Goal: Transaction & Acquisition: Purchase product/service

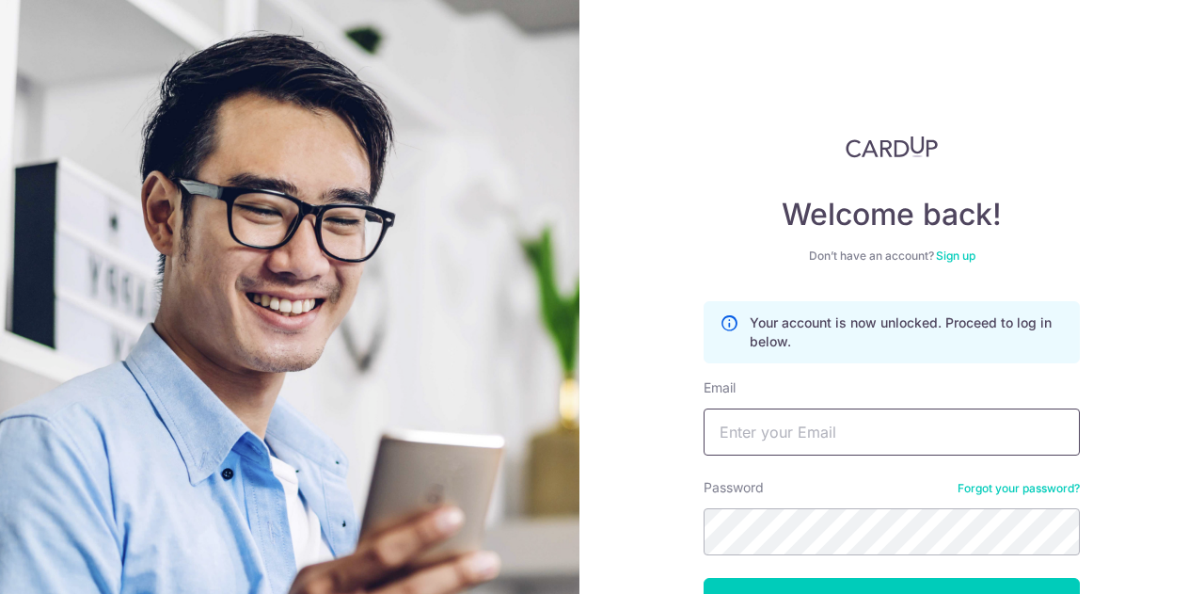
click at [860, 440] on input "Email" at bounding box center [892, 431] width 376 height 47
type input "[EMAIL_ADDRESS][DOMAIN_NAME]"
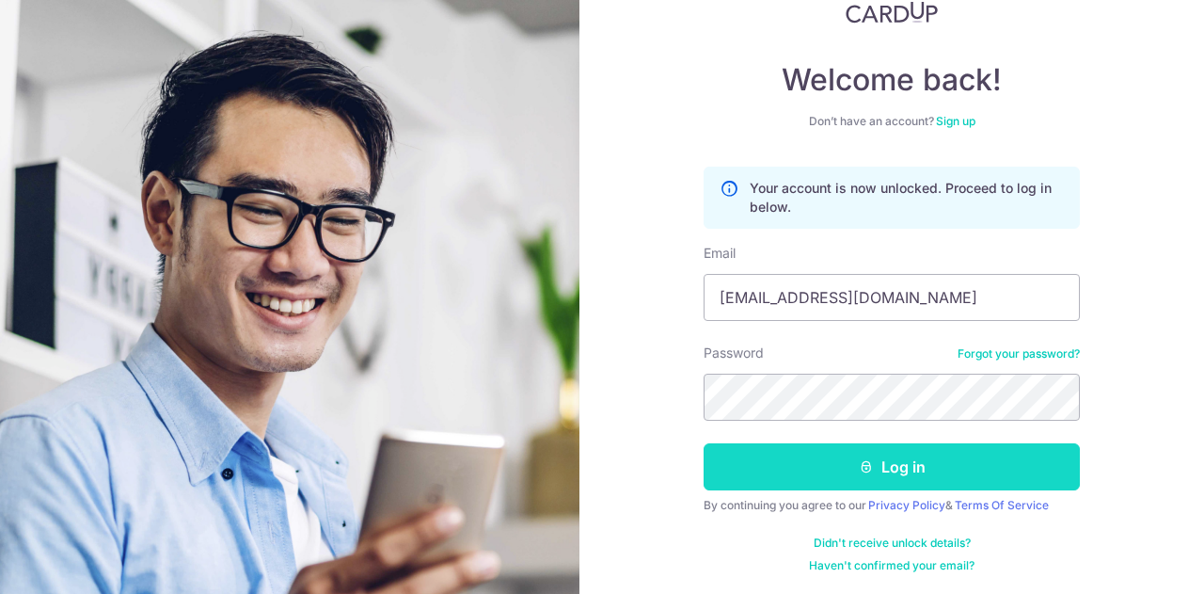
click at [982, 453] on button "Log in" at bounding box center [892, 466] width 376 height 47
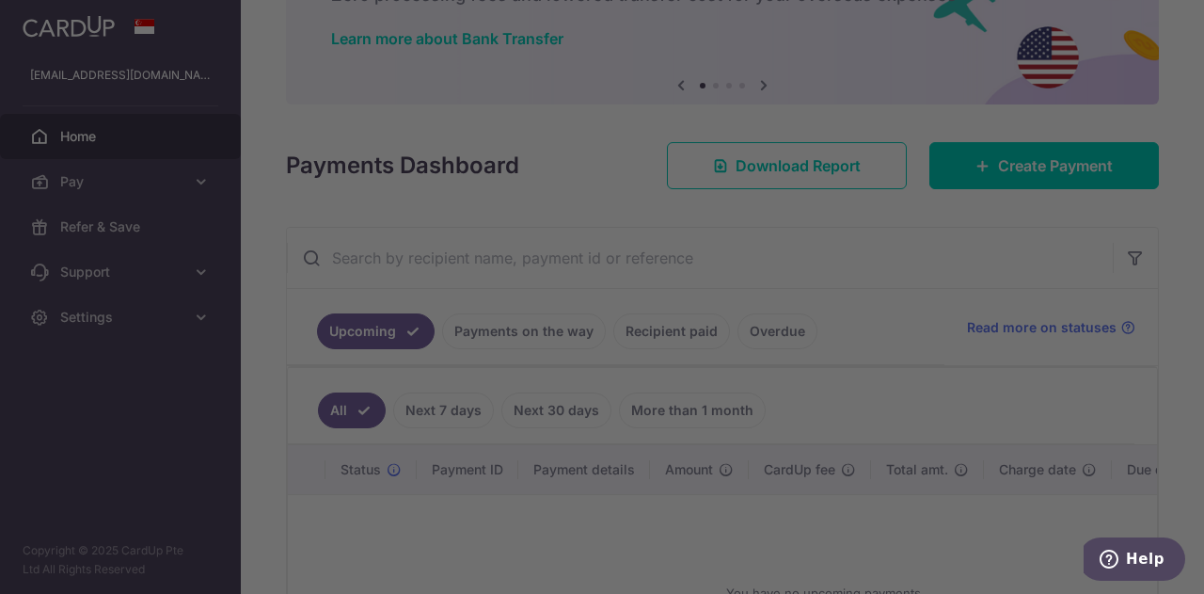
scroll to position [139, 0]
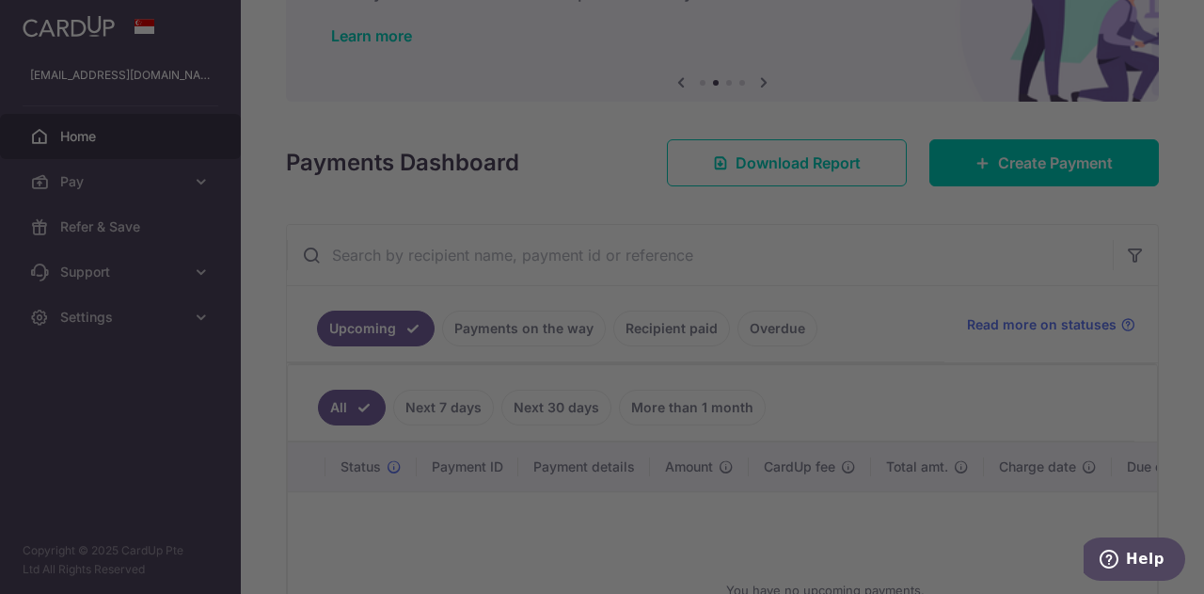
click at [608, 557] on div at bounding box center [608, 299] width 1217 height 599
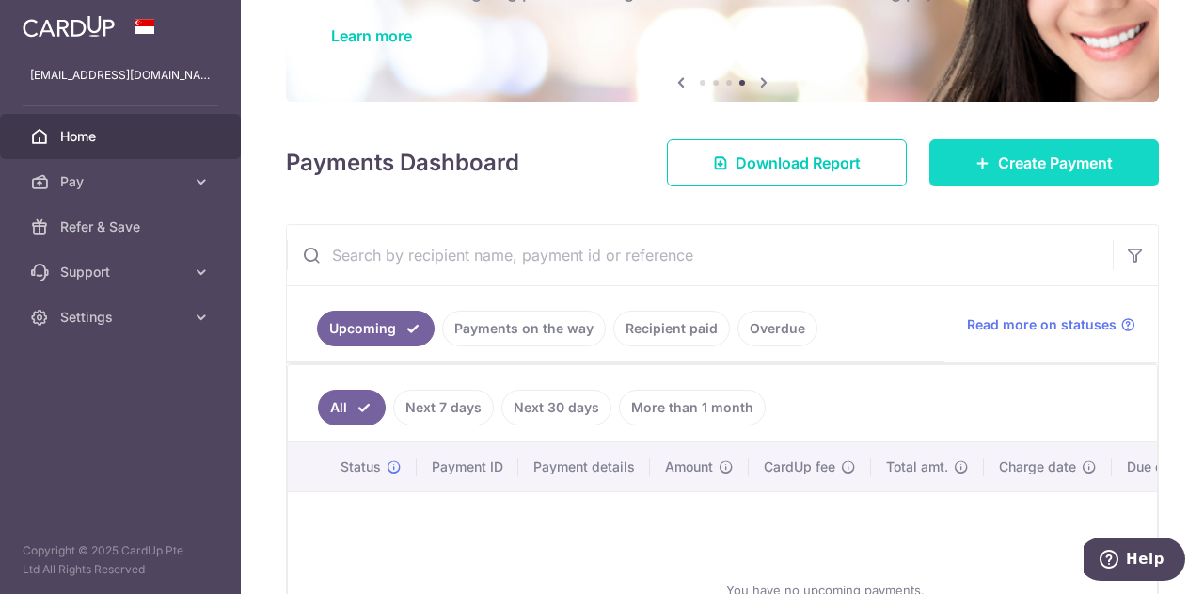
click at [976, 163] on icon at bounding box center [983, 162] width 15 height 15
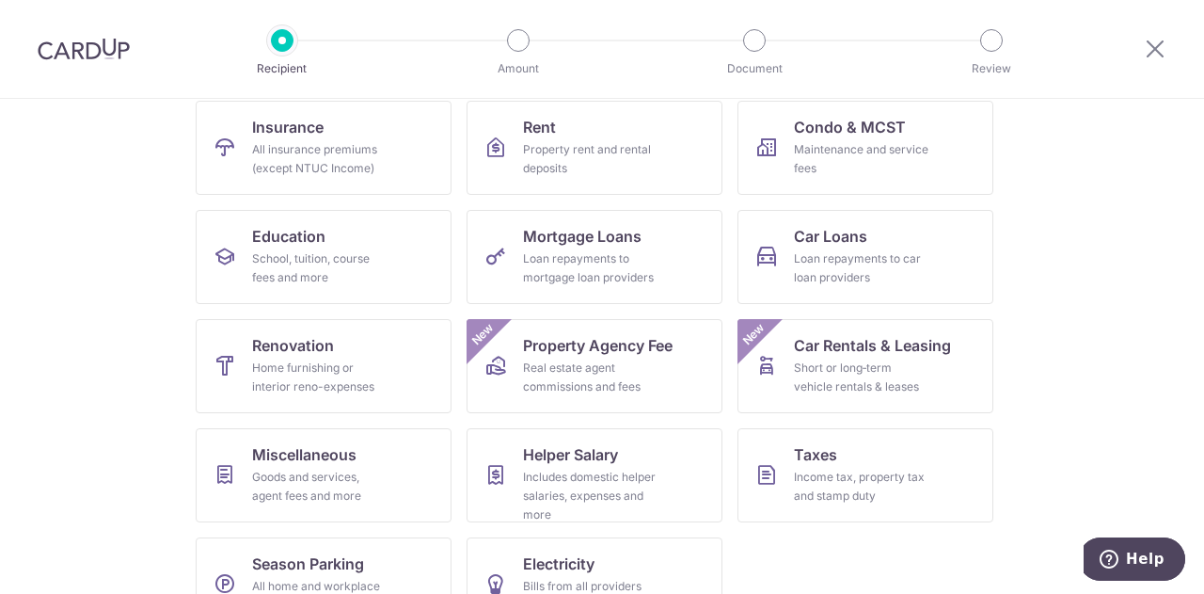
scroll to position [247, 0]
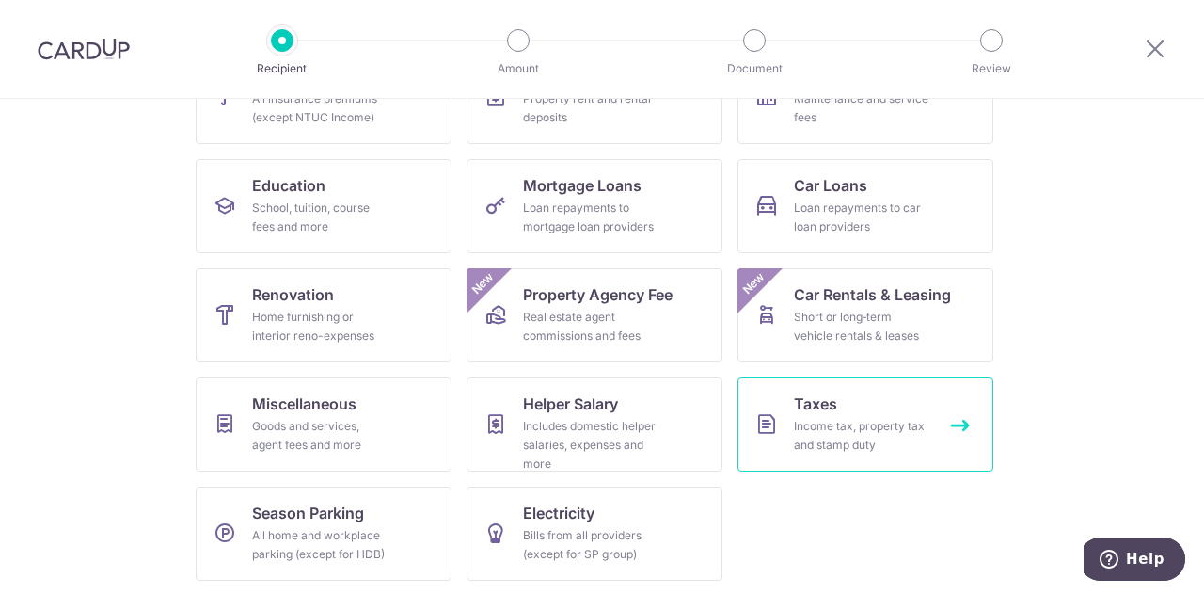
click at [833, 402] on link "Taxes Income tax, property tax and stamp duty" at bounding box center [866, 424] width 256 height 94
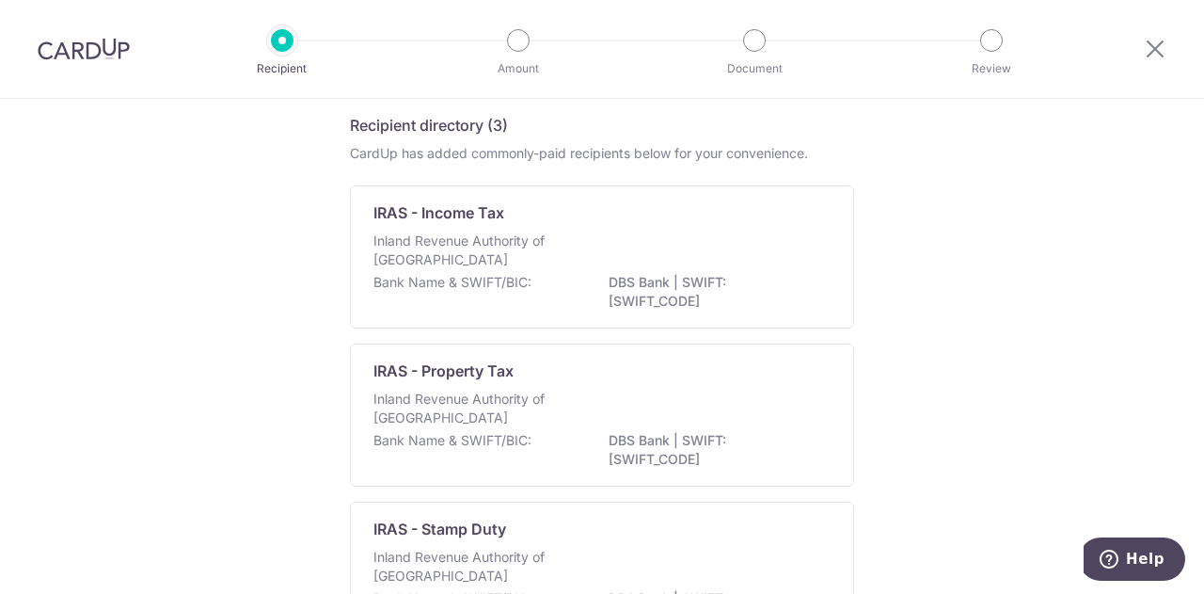
scroll to position [97, 0]
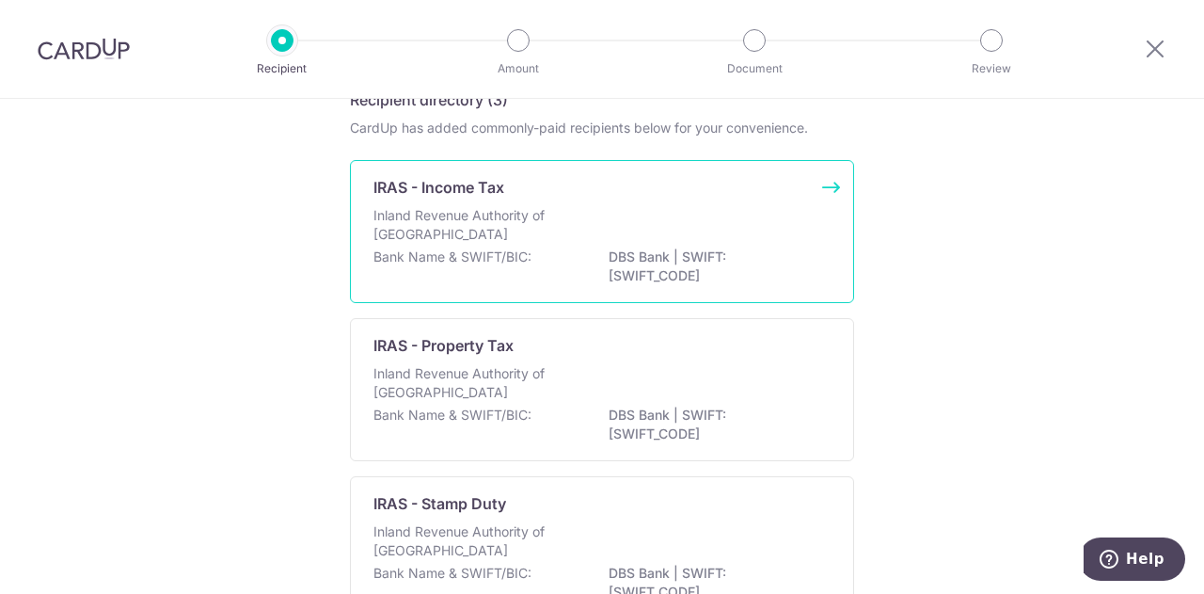
click at [688, 191] on div "IRAS - Income Tax" at bounding box center [591, 187] width 435 height 23
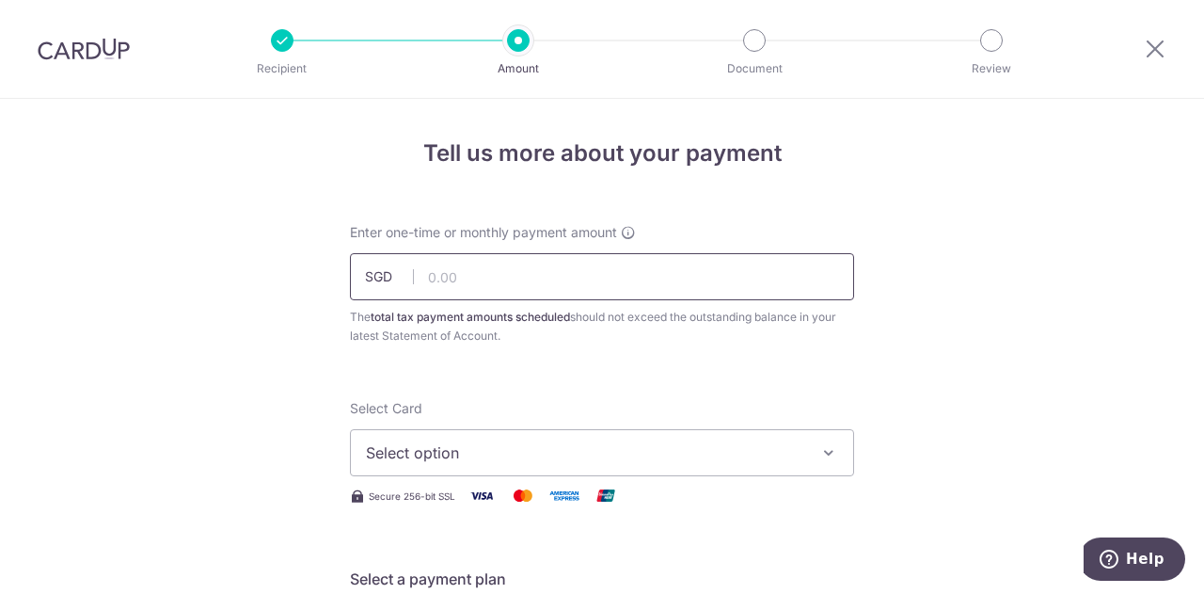
click at [518, 283] on input "text" at bounding box center [602, 276] width 504 height 47
paste input "20644.53"
type input "20,644.53"
click at [618, 441] on span "Select option" at bounding box center [585, 452] width 439 height 23
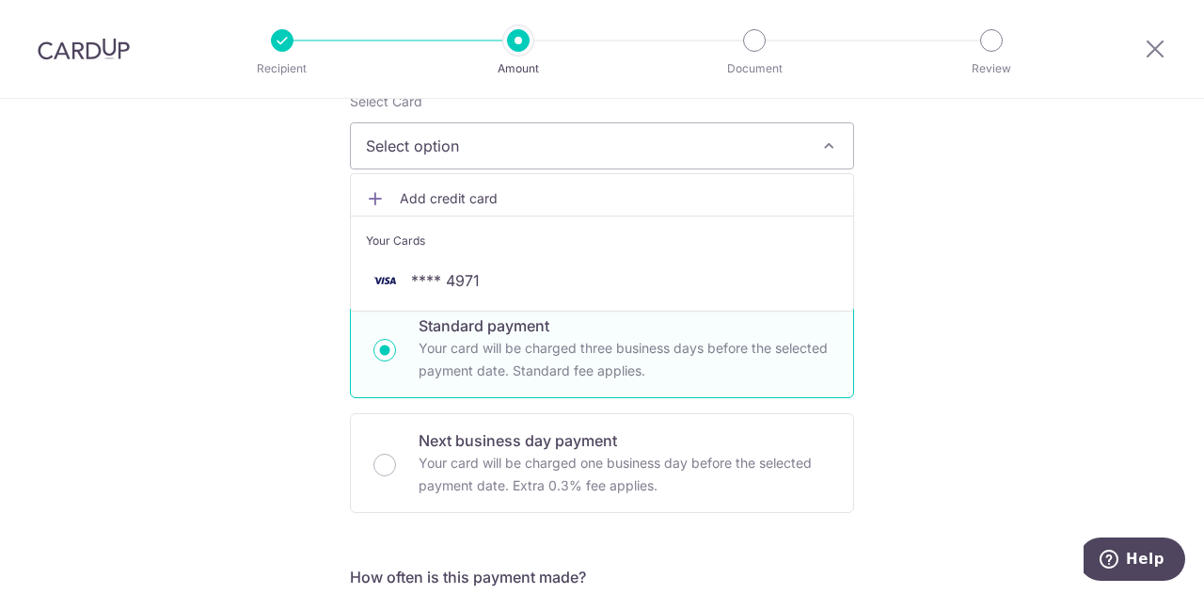
scroll to position [323, 0]
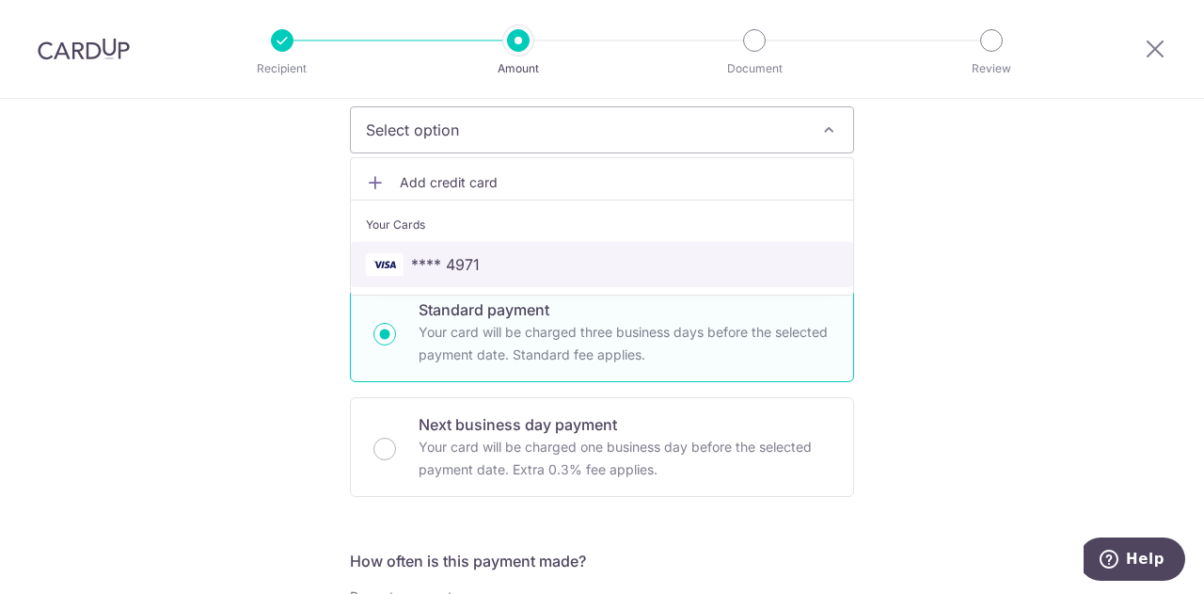
click at [634, 266] on span "**** 4971" at bounding box center [602, 264] width 472 height 23
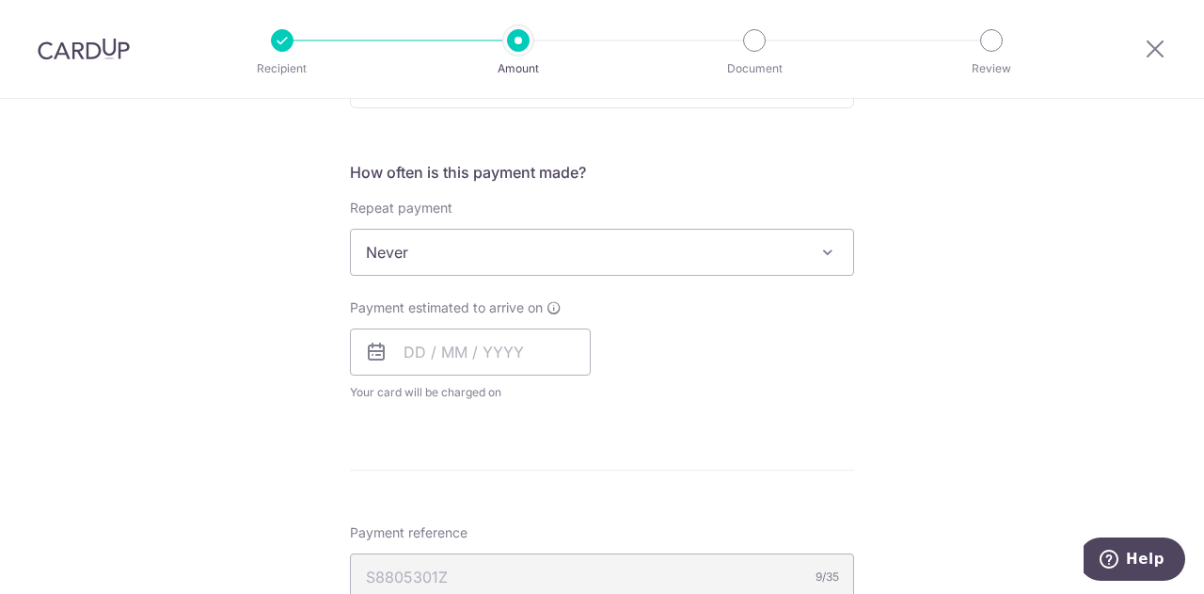
scroll to position [743, 0]
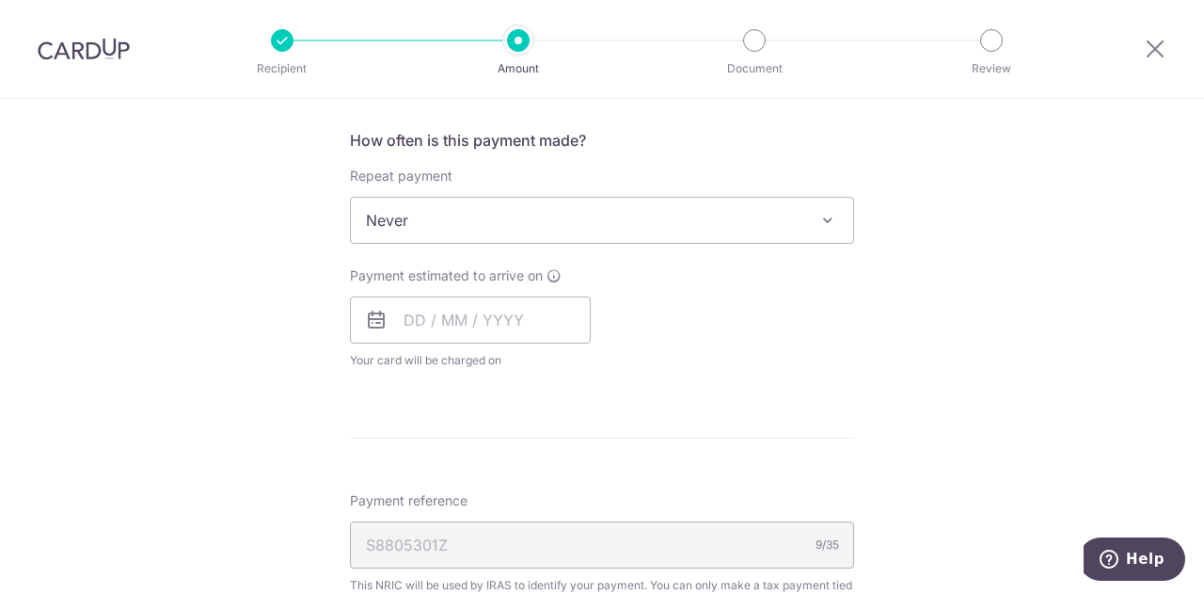
click at [742, 227] on span "Never" at bounding box center [602, 220] width 502 height 45
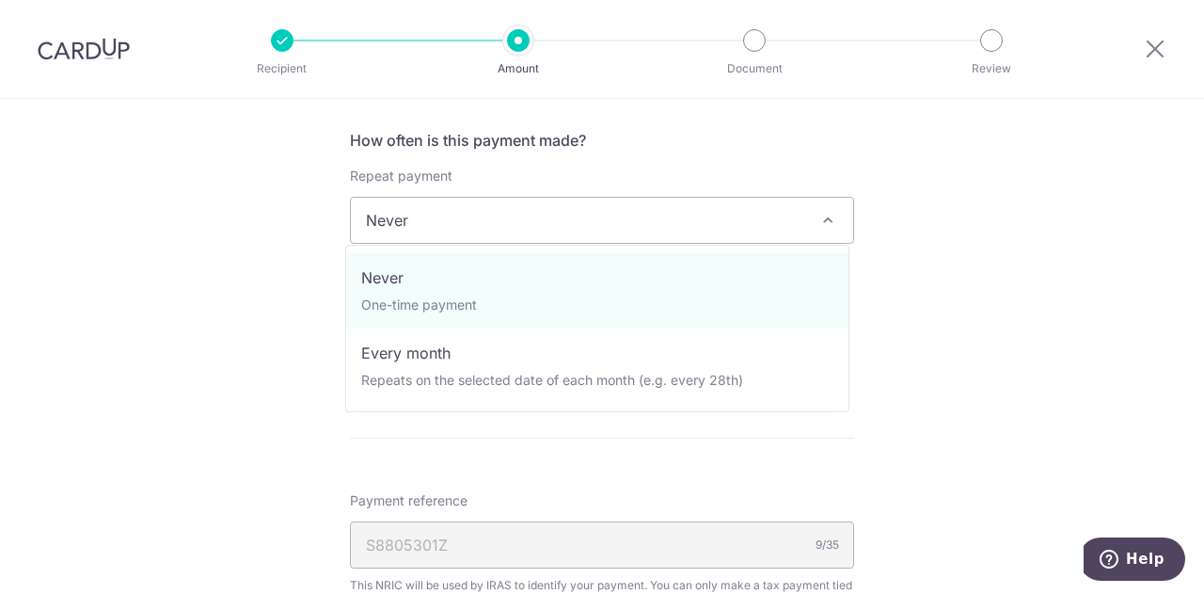
click at [742, 227] on span "Never" at bounding box center [602, 220] width 502 height 45
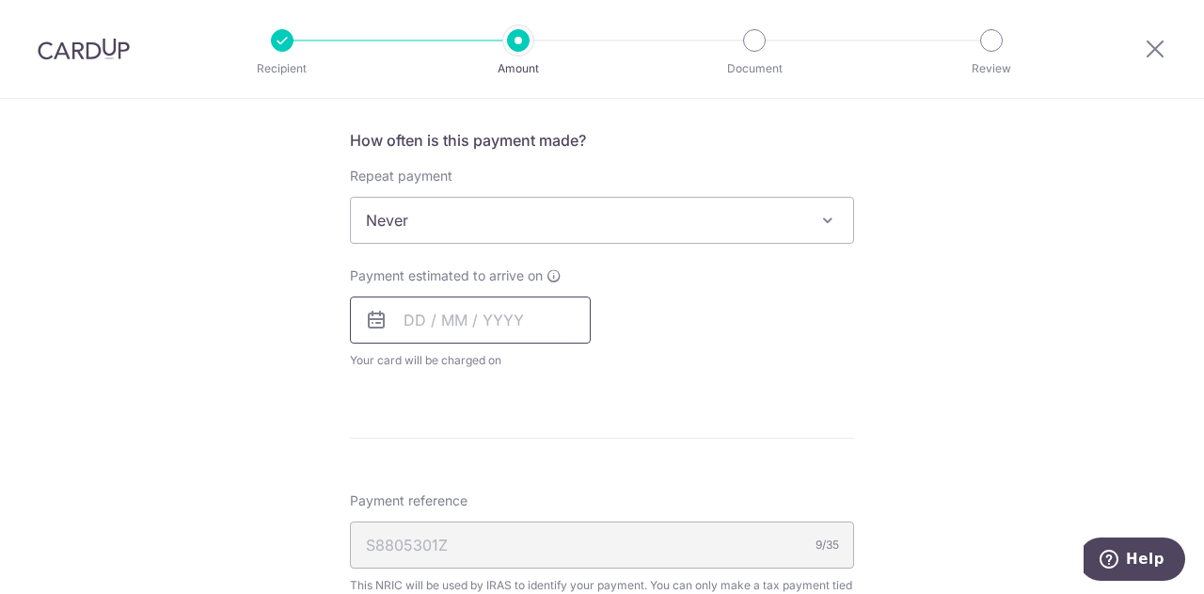
click at [408, 317] on input "text" at bounding box center [470, 319] width 241 height 47
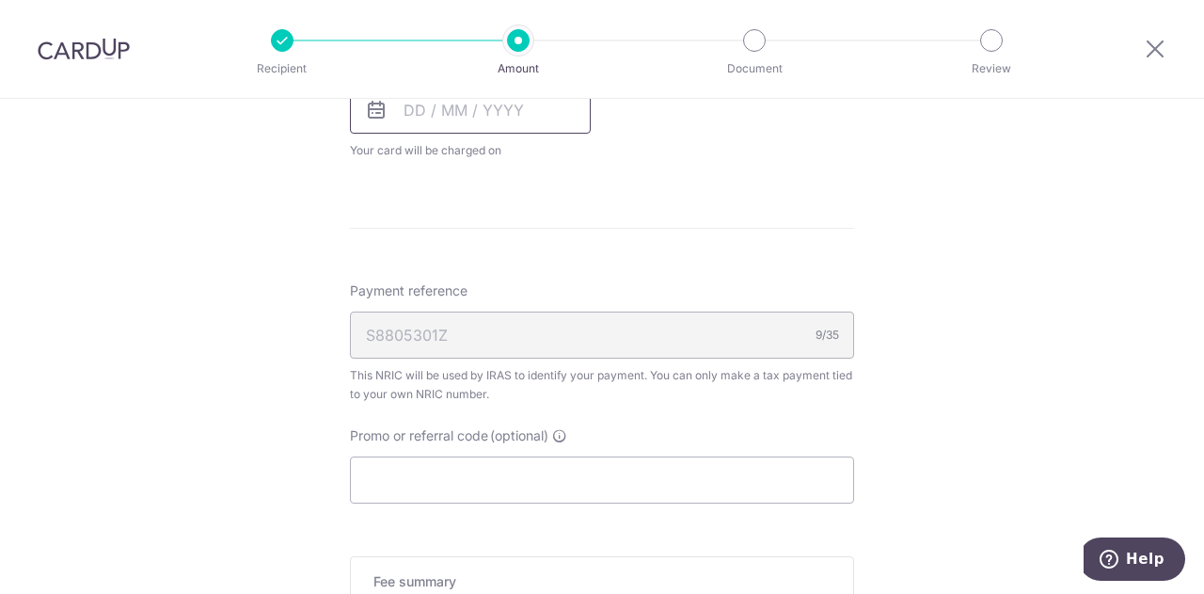
scroll to position [866, 0]
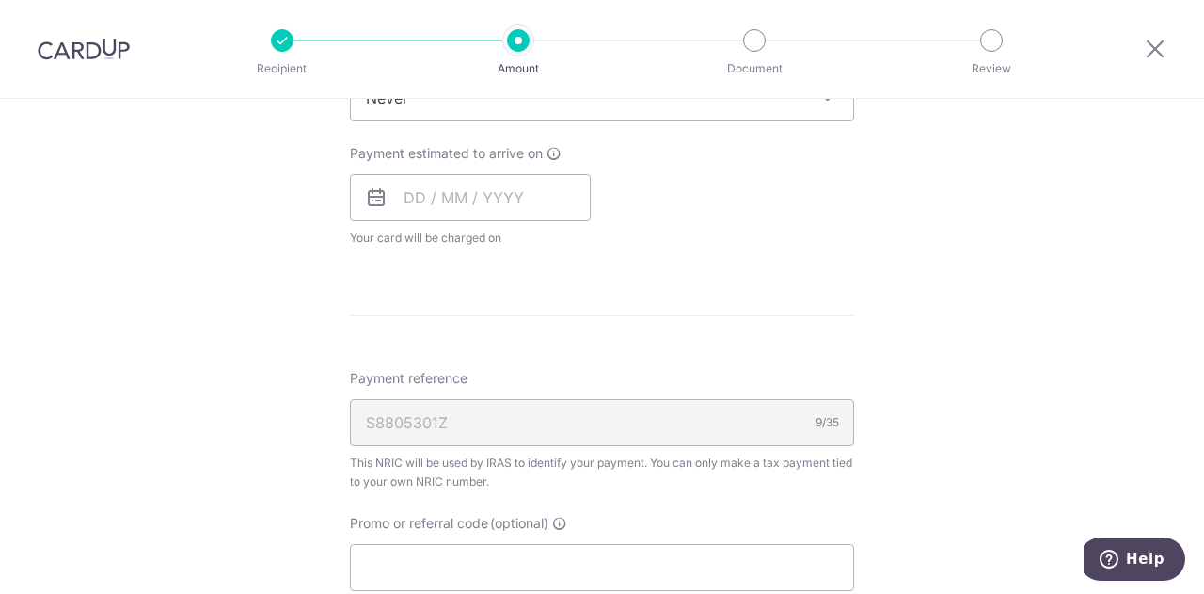
click at [664, 289] on form "Enter one-time or monthly payment amount SGD 20,644.53 20644.53 The total tax p…" at bounding box center [602, 124] width 504 height 1535
click at [407, 193] on input "text" at bounding box center [470, 197] width 241 height 47
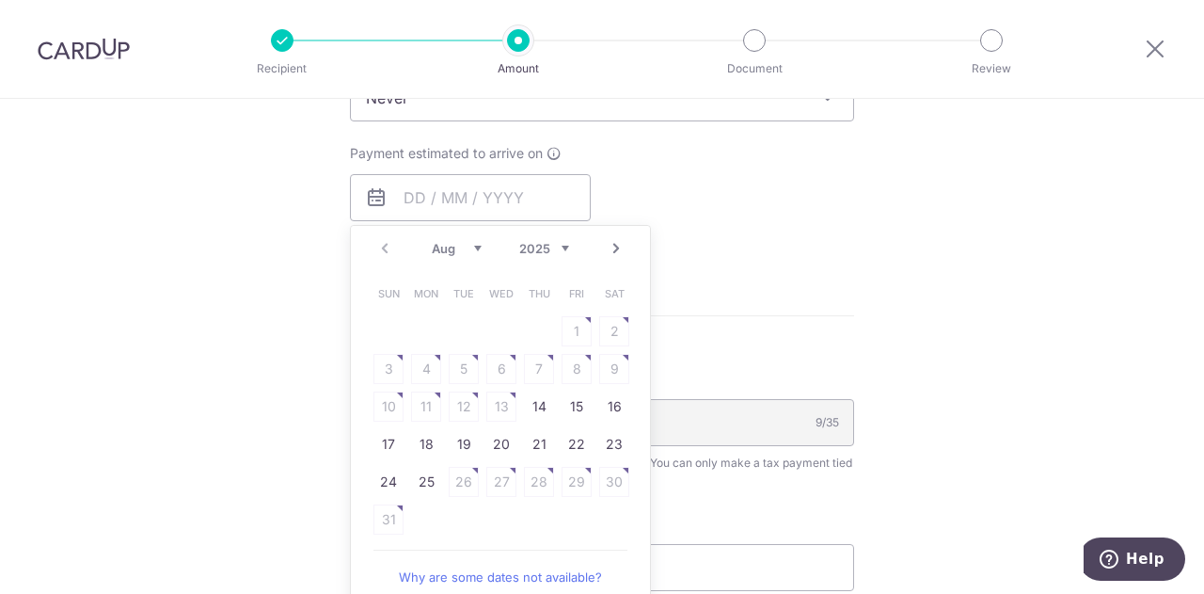
click at [617, 257] on div "Prev Next Aug Sep Oct Nov Dec 2025 2026" at bounding box center [500, 248] width 299 height 45
click at [613, 247] on link "Next" at bounding box center [616, 248] width 23 height 23
click at [375, 253] on link "Prev" at bounding box center [385, 248] width 23 height 23
click at [422, 471] on link "25" at bounding box center [426, 482] width 30 height 30
type input "[DATE]"
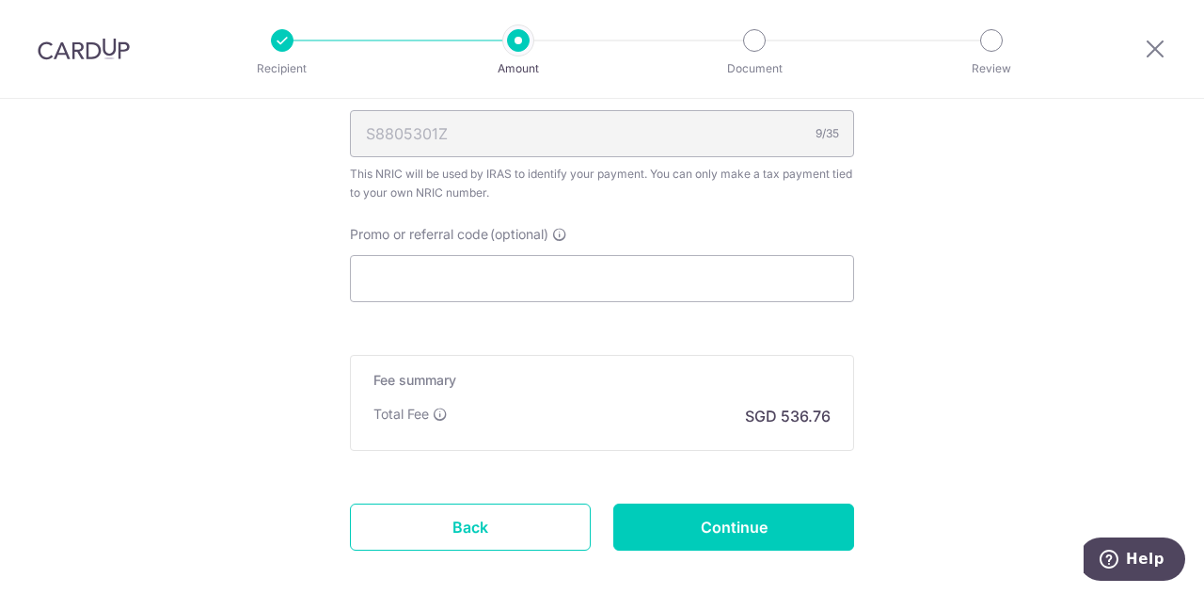
scroll to position [1285, 0]
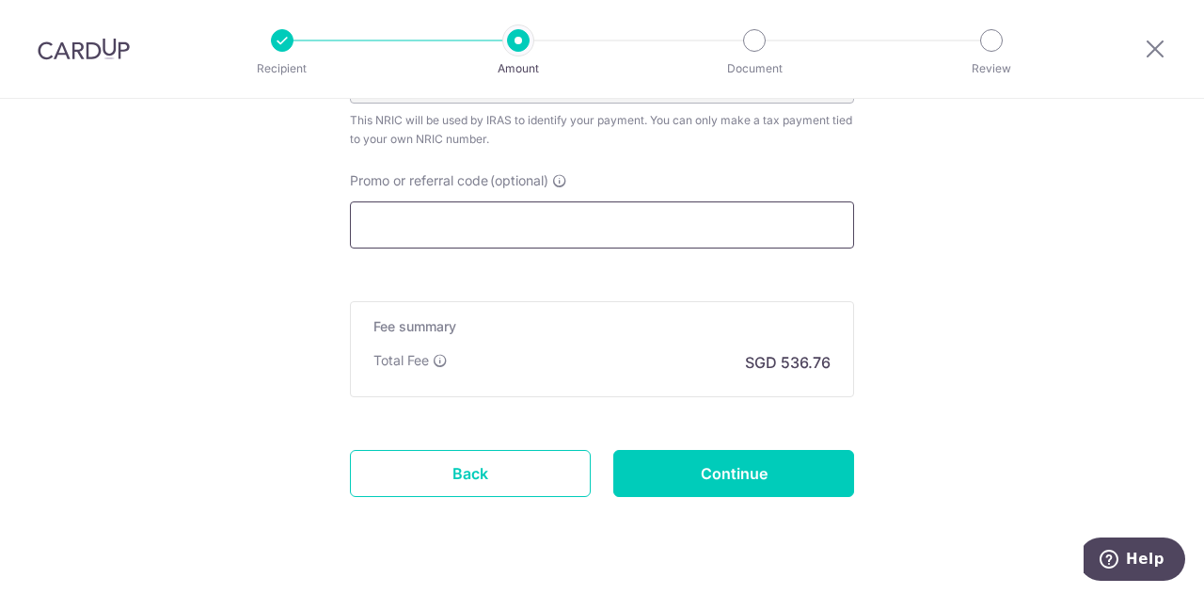
click at [640, 230] on input "Promo or referral code (optional)" at bounding box center [602, 224] width 504 height 47
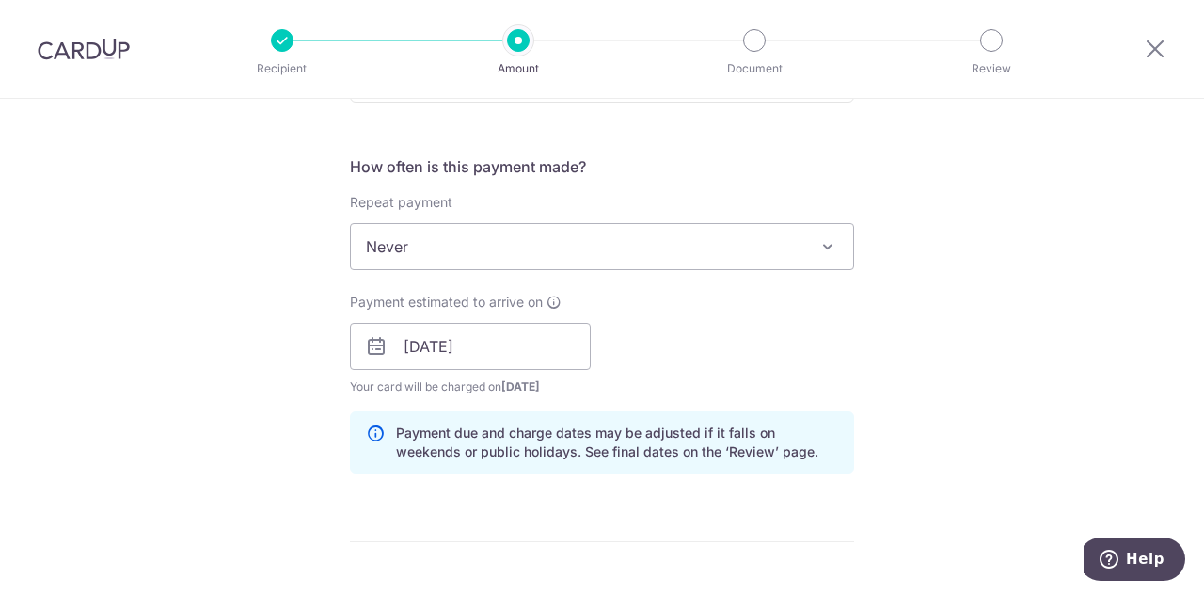
scroll to position [714, 0]
type input "OCBCTAX173"
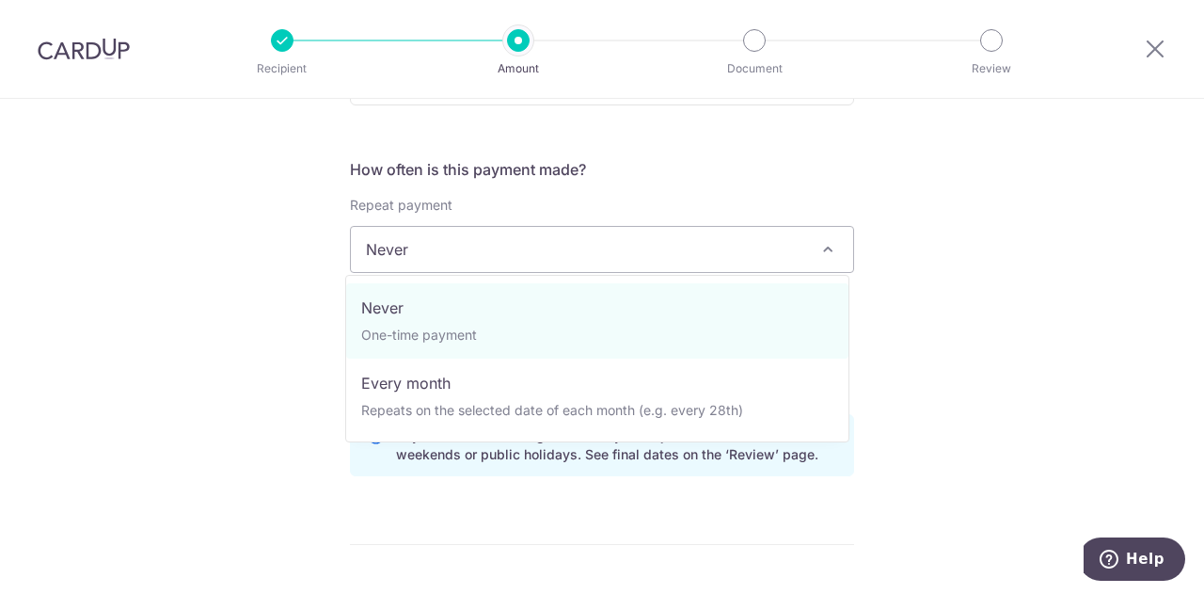
click at [566, 239] on span "Never" at bounding box center [602, 249] width 502 height 45
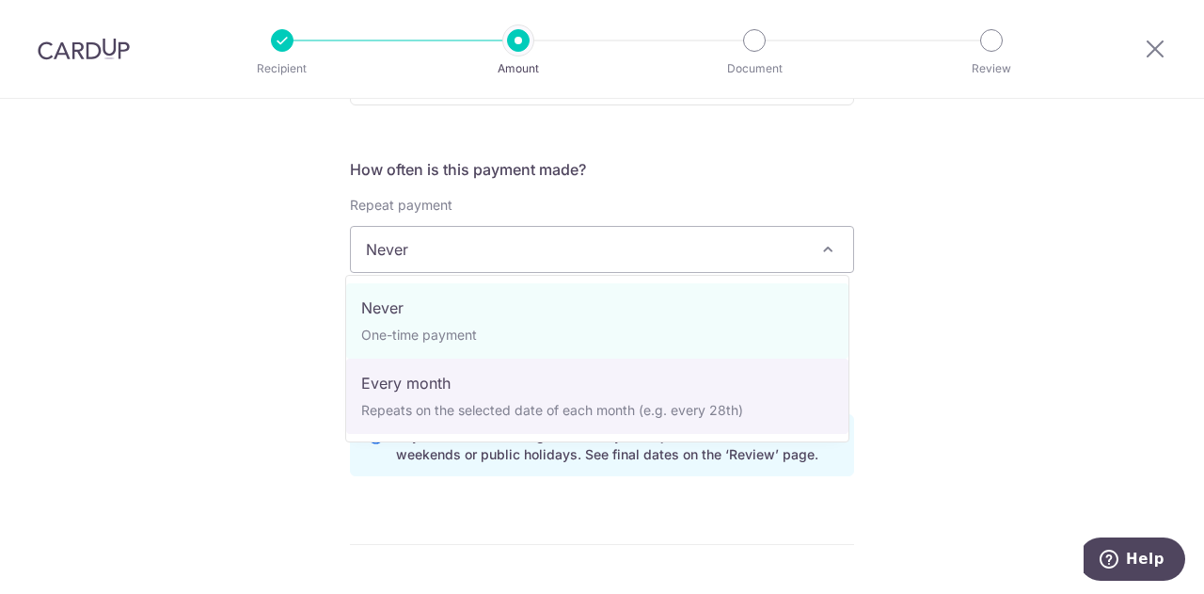
select select "3"
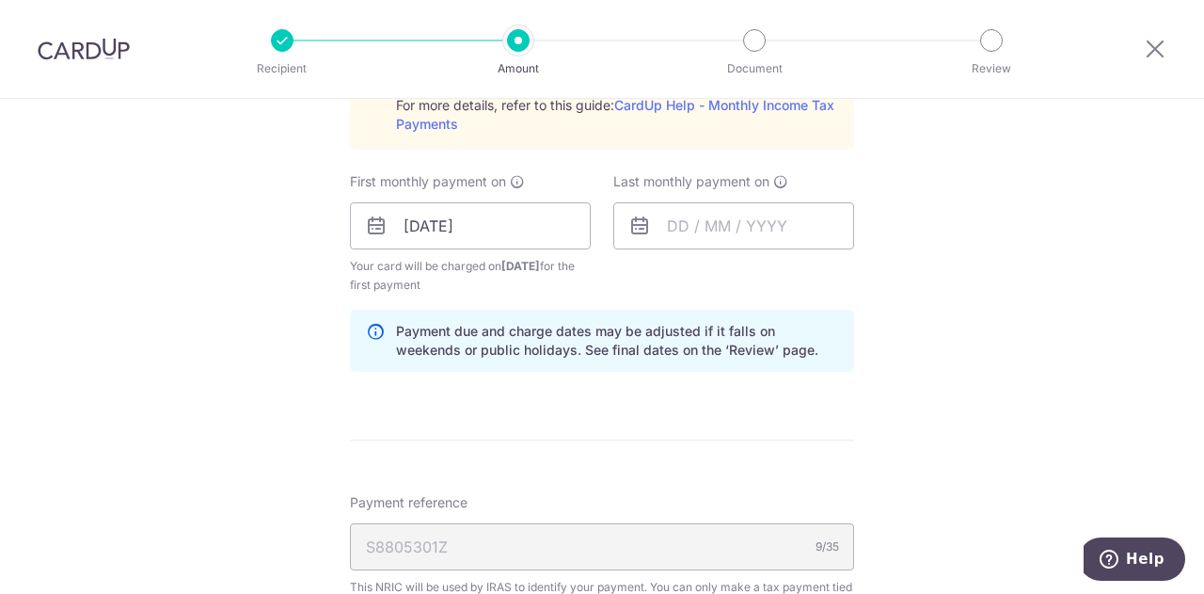
scroll to position [1037, 0]
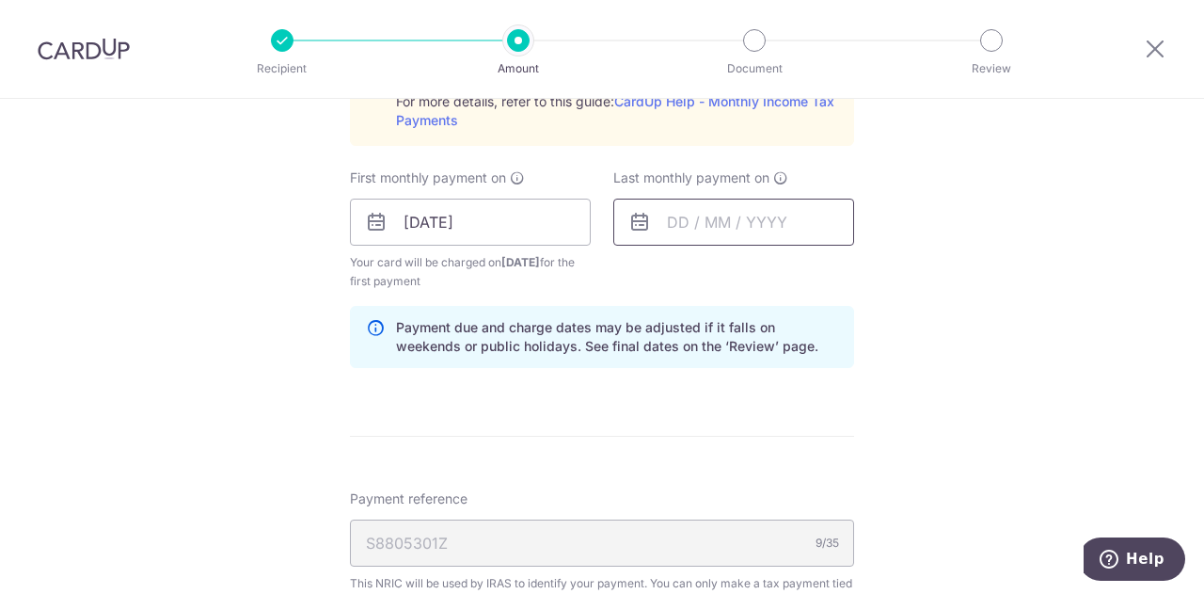
click at [675, 218] on input "text" at bounding box center [734, 222] width 241 height 47
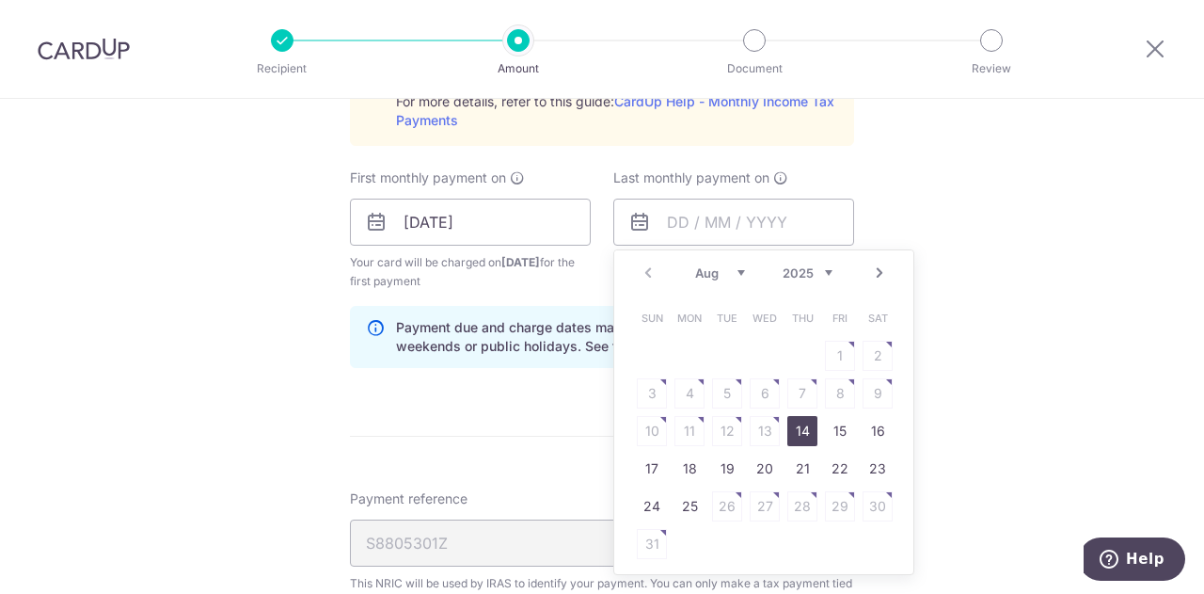
click at [737, 272] on select "Aug Sep Oct Nov Dec" at bounding box center [720, 272] width 50 height 15
click at [869, 270] on link "Next" at bounding box center [880, 273] width 23 height 23
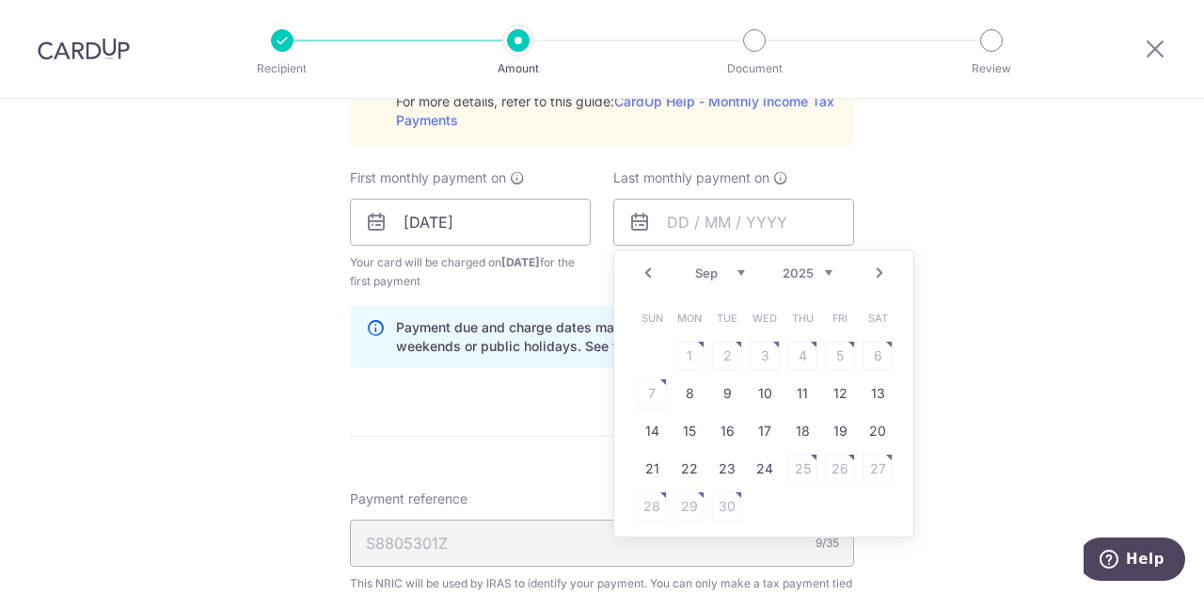
click at [869, 270] on link "Next" at bounding box center [880, 273] width 23 height 23
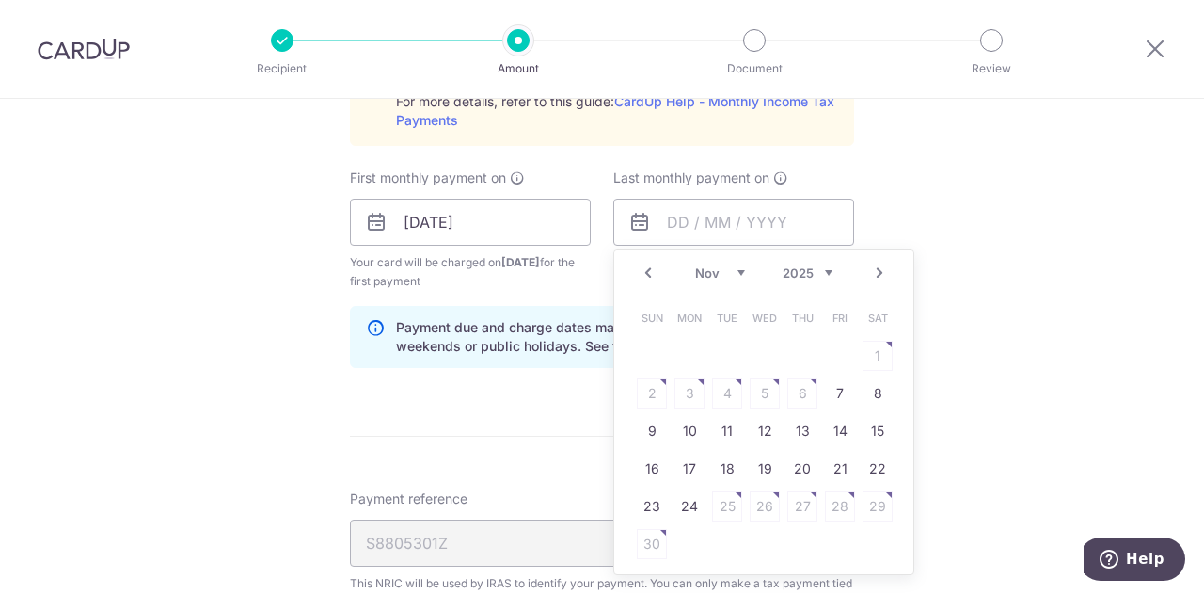
click at [869, 270] on link "Next" at bounding box center [880, 273] width 23 height 23
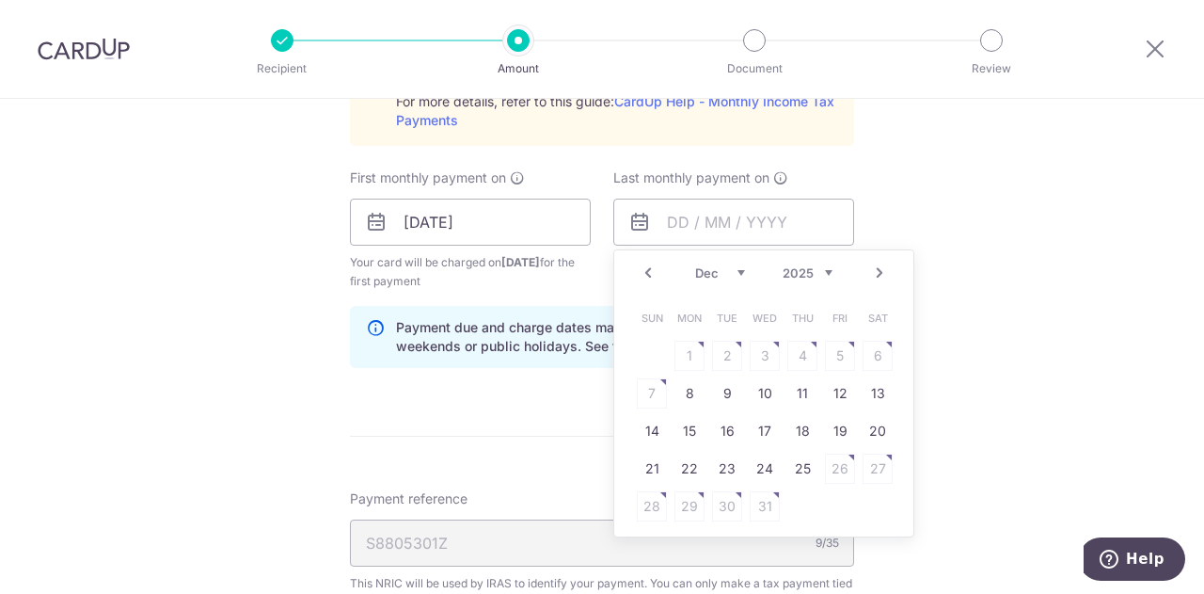
click at [869, 270] on link "Next" at bounding box center [880, 273] width 23 height 23
click at [684, 394] on link "9" at bounding box center [690, 393] width 30 height 30
type input "09/02/2026"
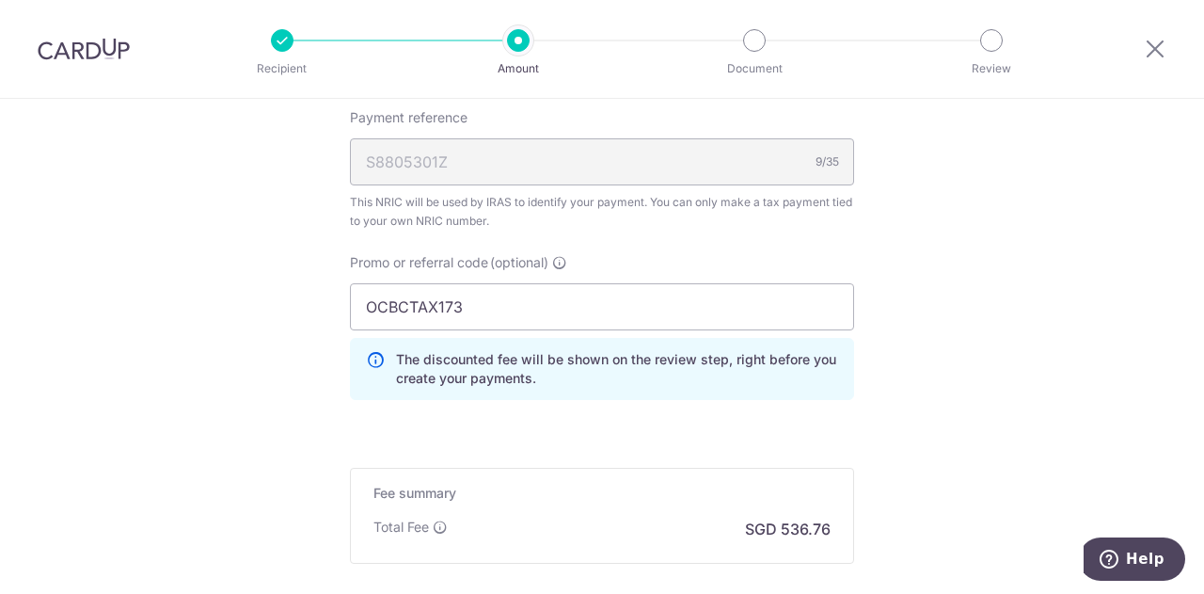
scroll to position [1622, 0]
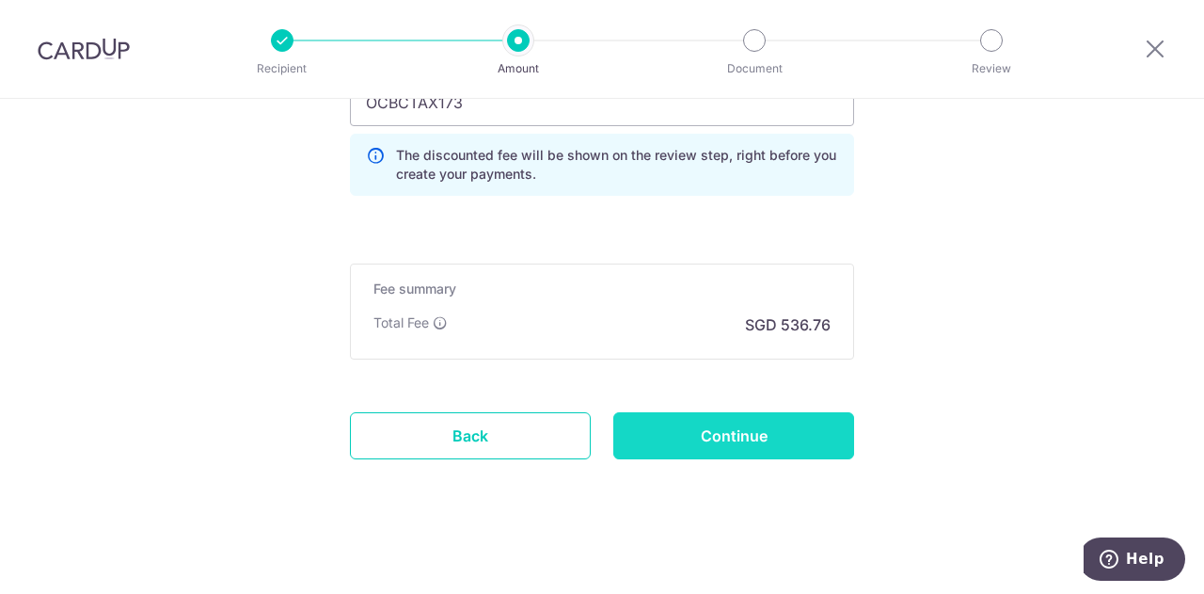
click at [770, 441] on input "Continue" at bounding box center [734, 435] width 241 height 47
type input "Create Schedule"
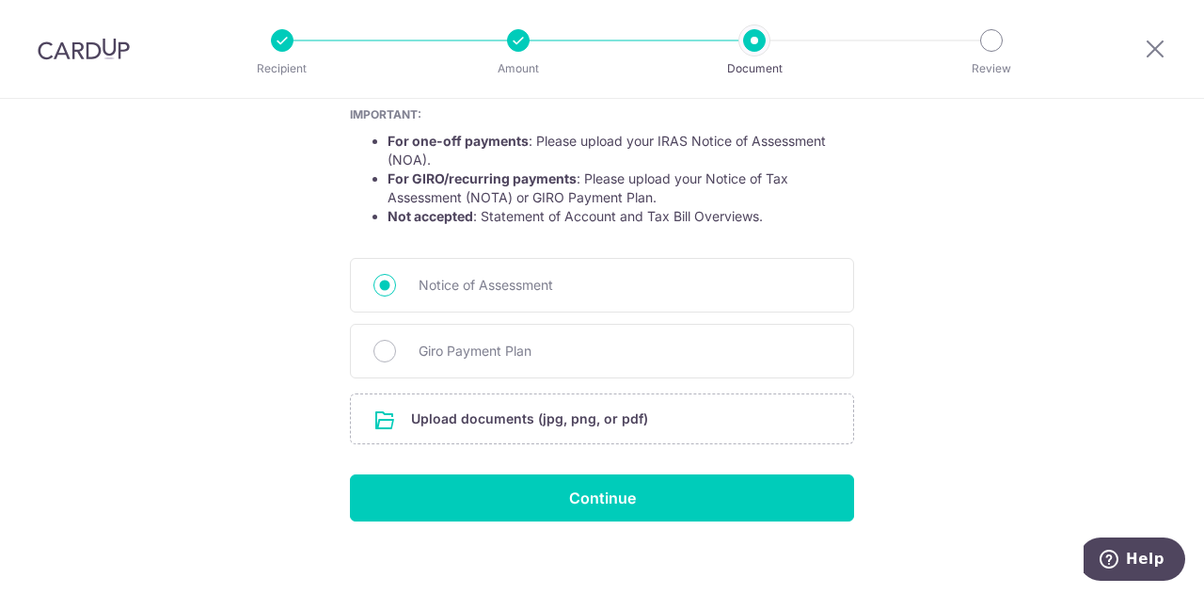
scroll to position [361, 0]
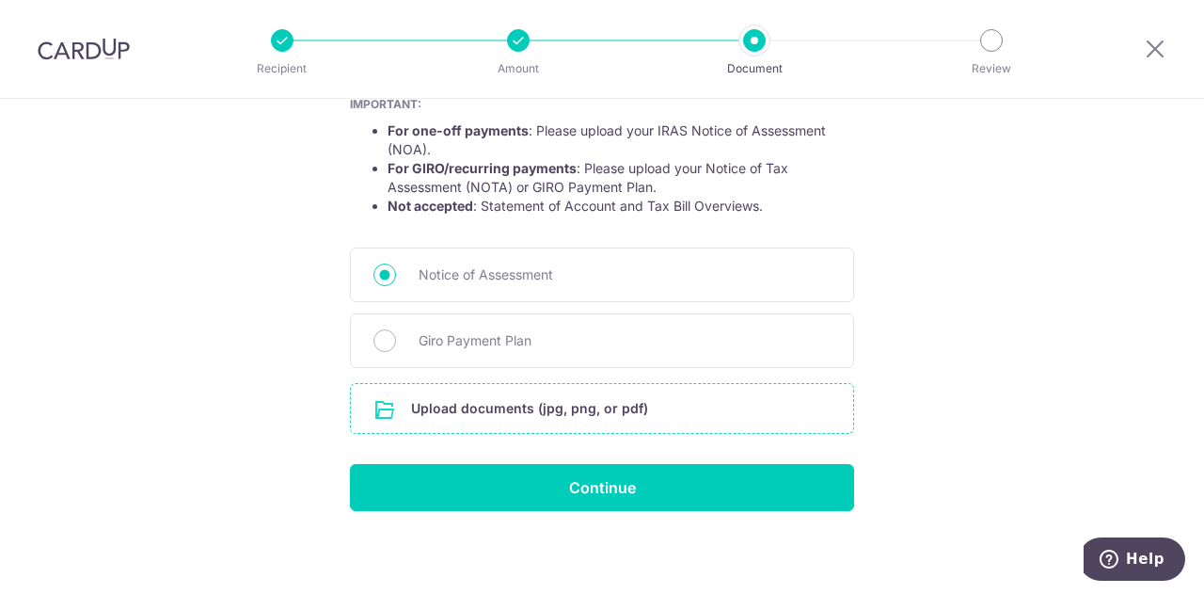
click at [603, 398] on input "file" at bounding box center [602, 408] width 502 height 49
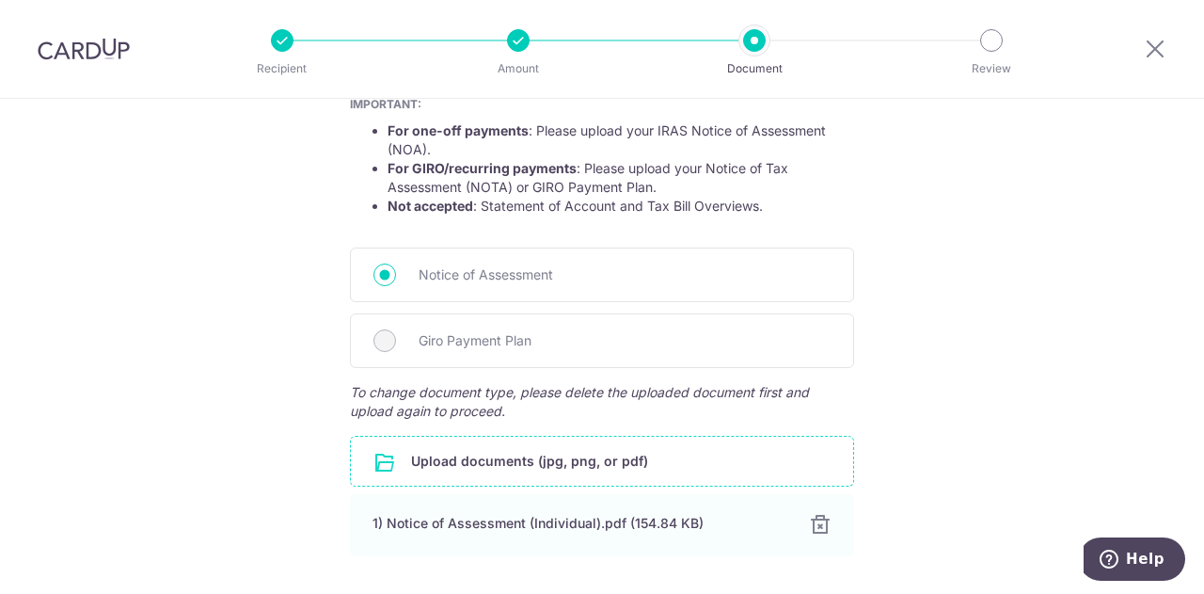
scroll to position [493, 0]
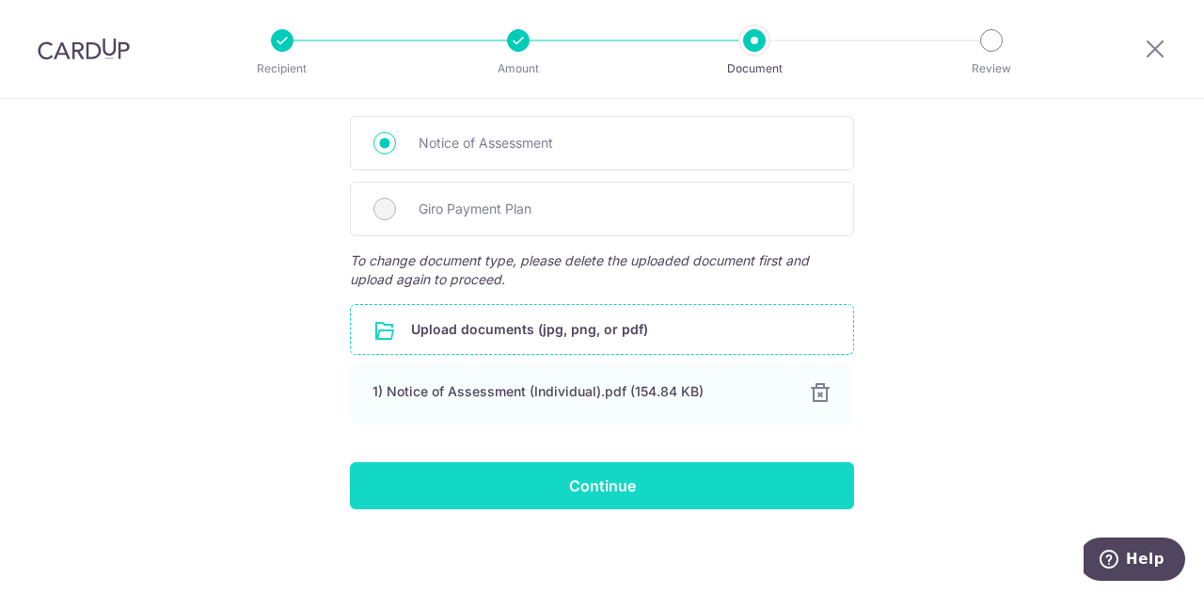
click at [683, 485] on input "Continue" at bounding box center [602, 485] width 504 height 47
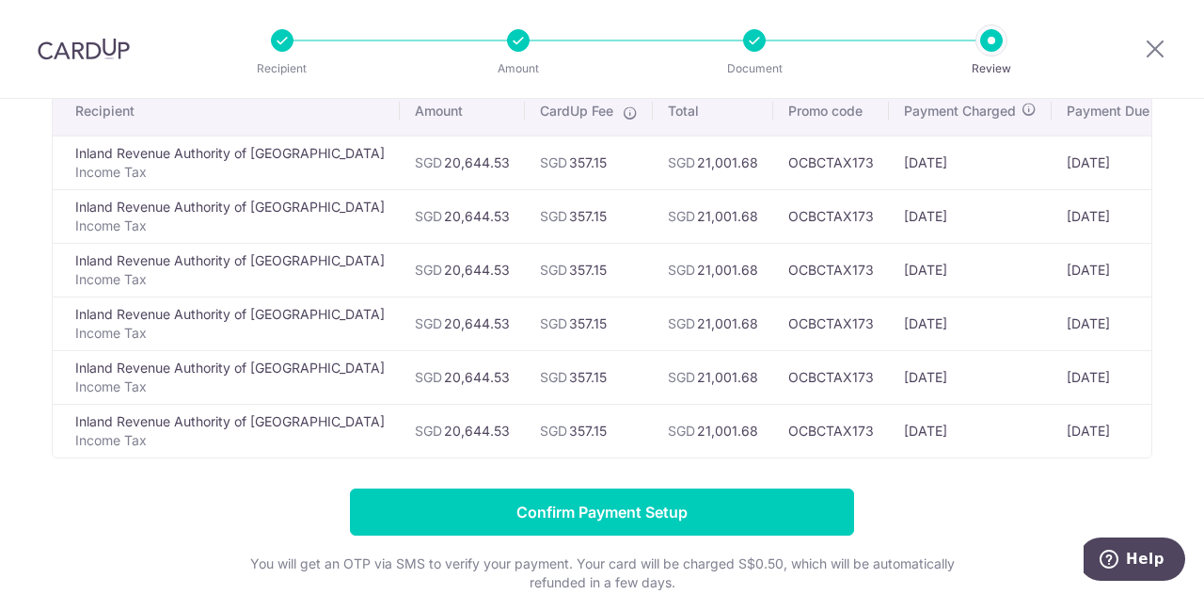
scroll to position [142, 0]
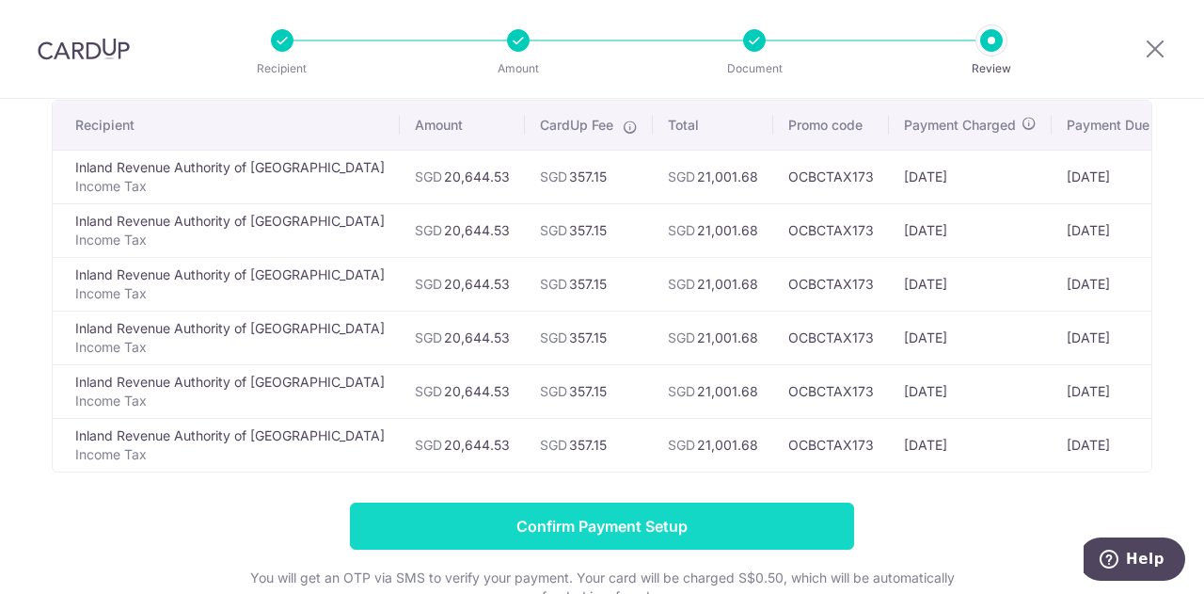
click at [707, 517] on input "Confirm Payment Setup" at bounding box center [602, 525] width 504 height 47
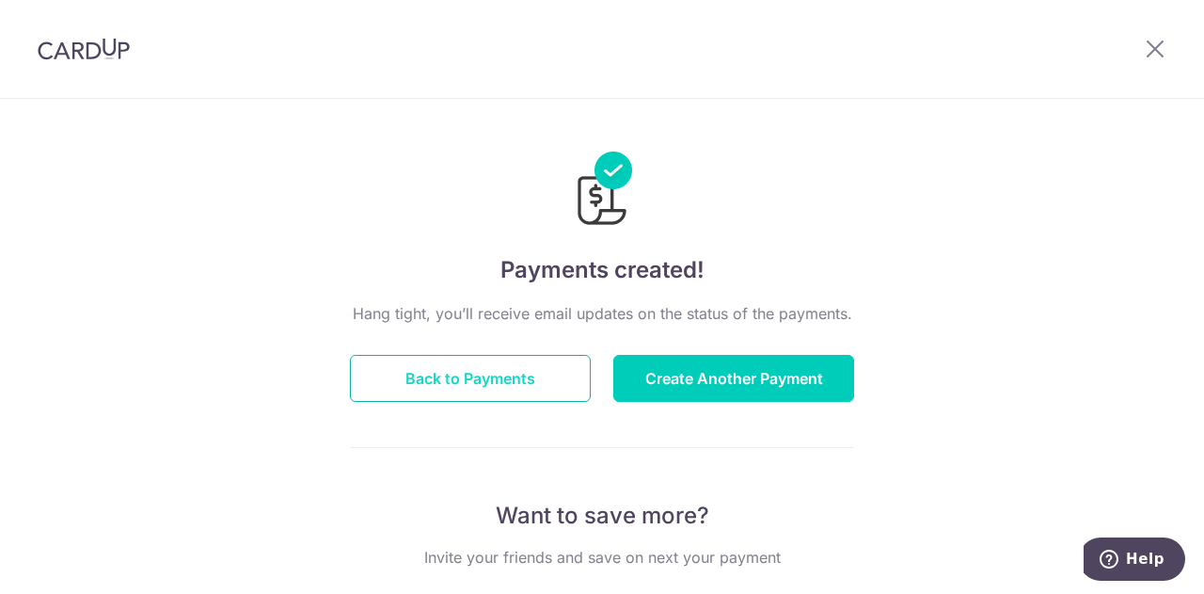
click at [535, 387] on button "Back to Payments" at bounding box center [470, 378] width 241 height 47
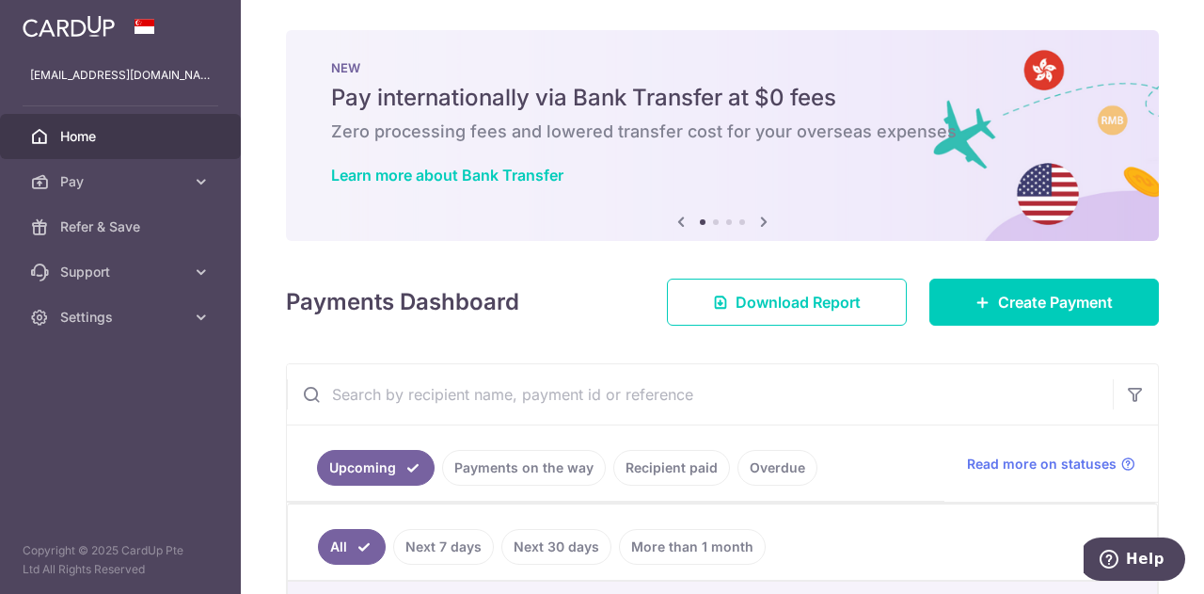
click at [535, 387] on input "text" at bounding box center [700, 394] width 826 height 60
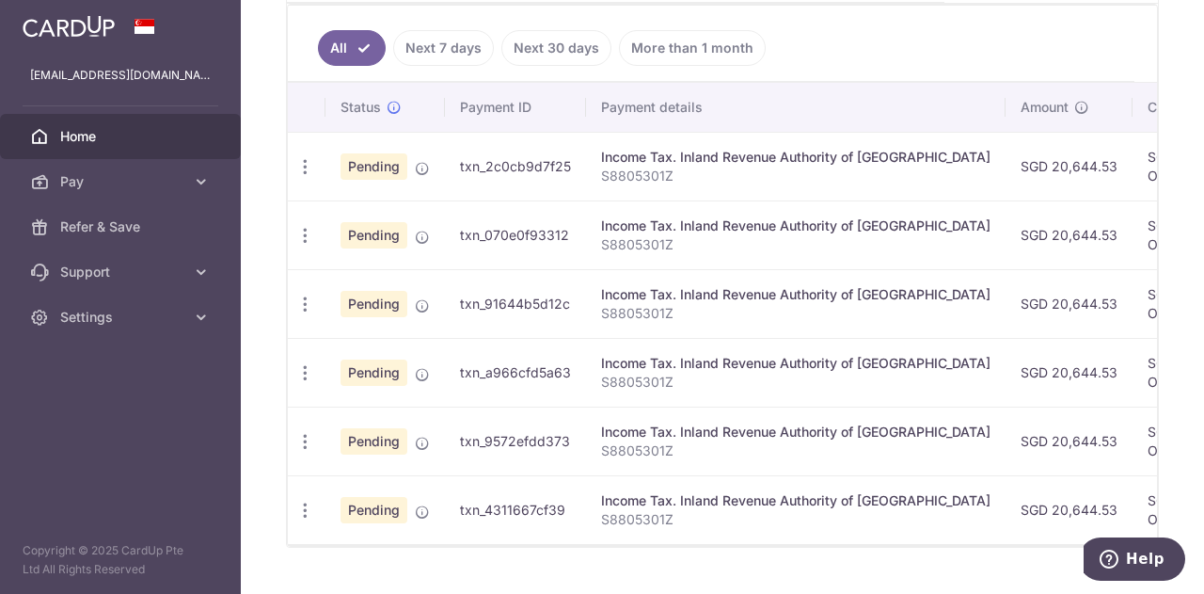
scroll to position [519, 0]
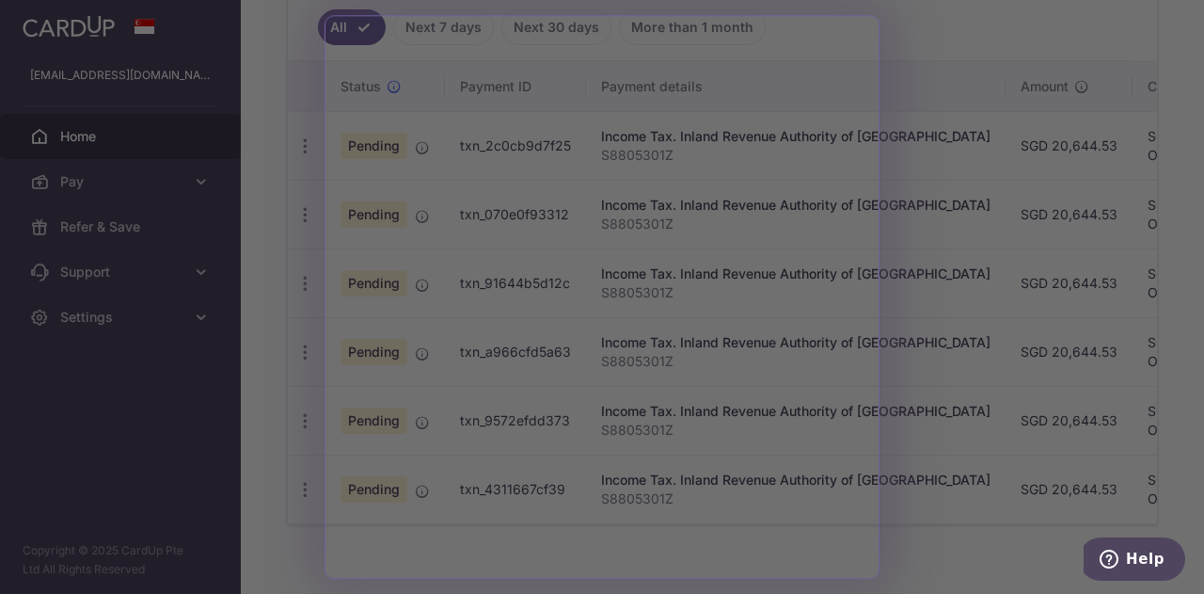
click at [900, 7] on div at bounding box center [608, 299] width 1217 height 599
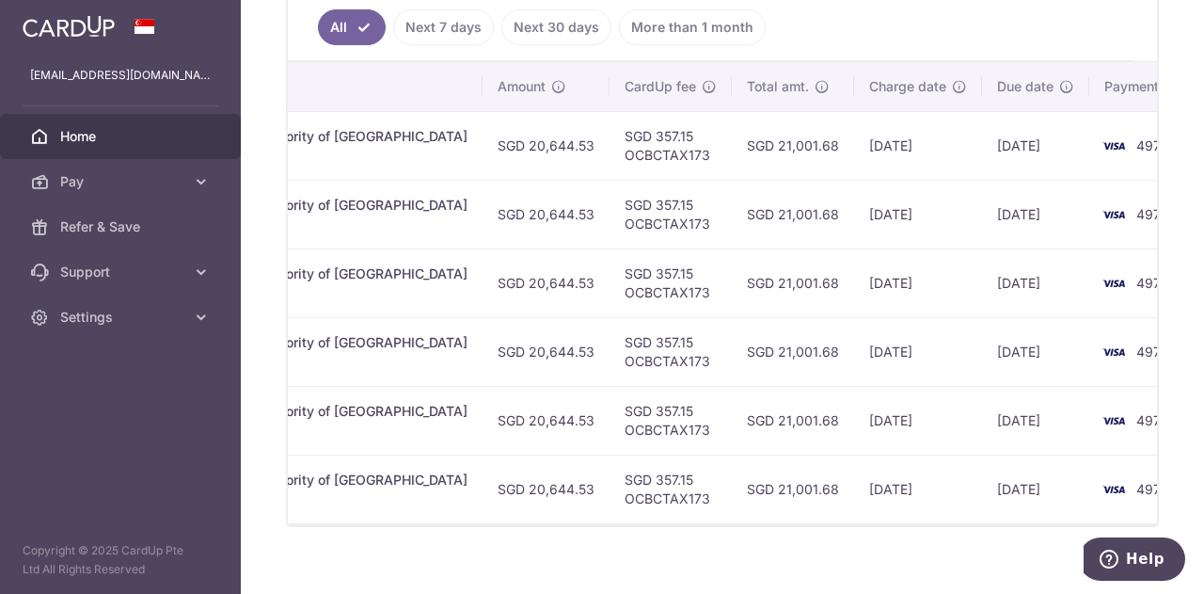
scroll to position [0, 525]
click at [167, 170] on link "Pay" at bounding box center [120, 181] width 241 height 45
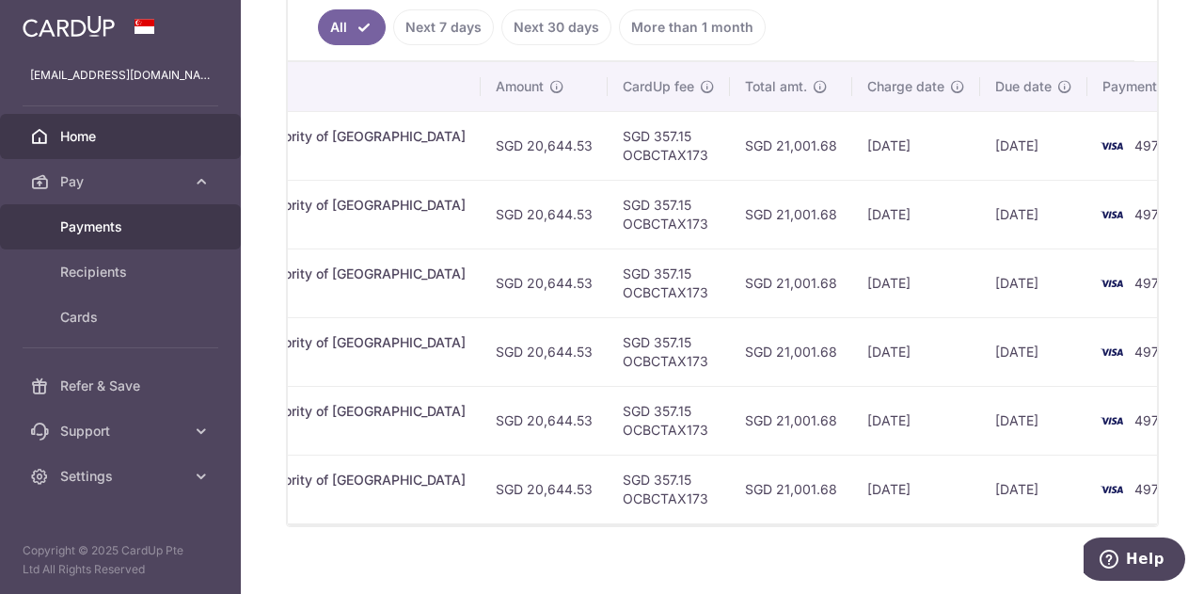
click at [152, 212] on link "Payments" at bounding box center [120, 226] width 241 height 45
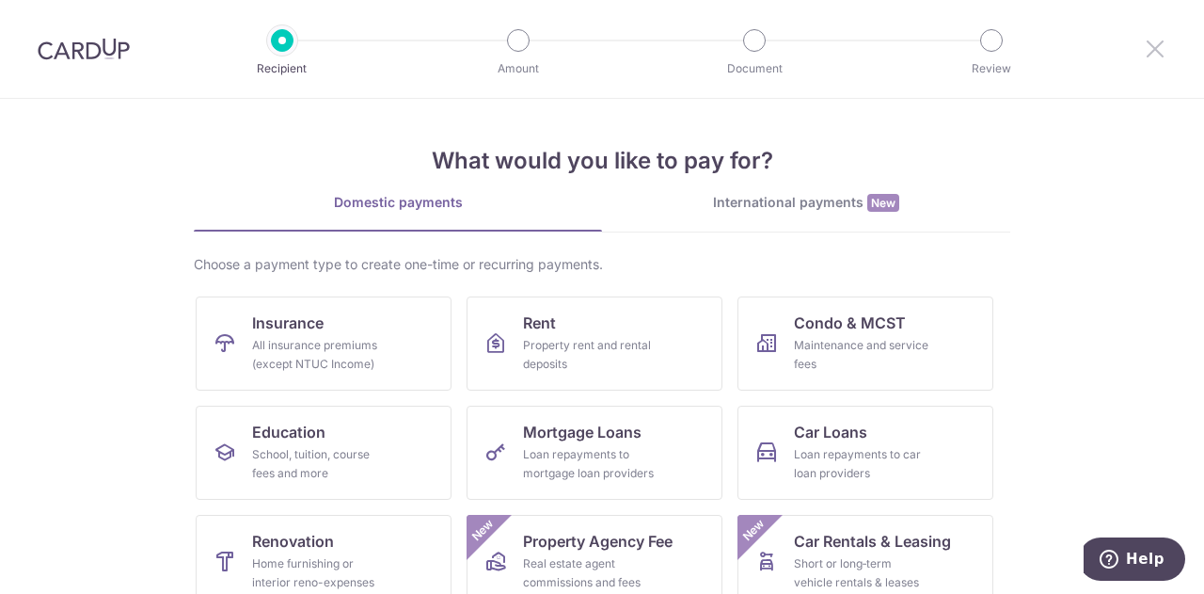
click at [1152, 38] on icon at bounding box center [1155, 49] width 23 height 24
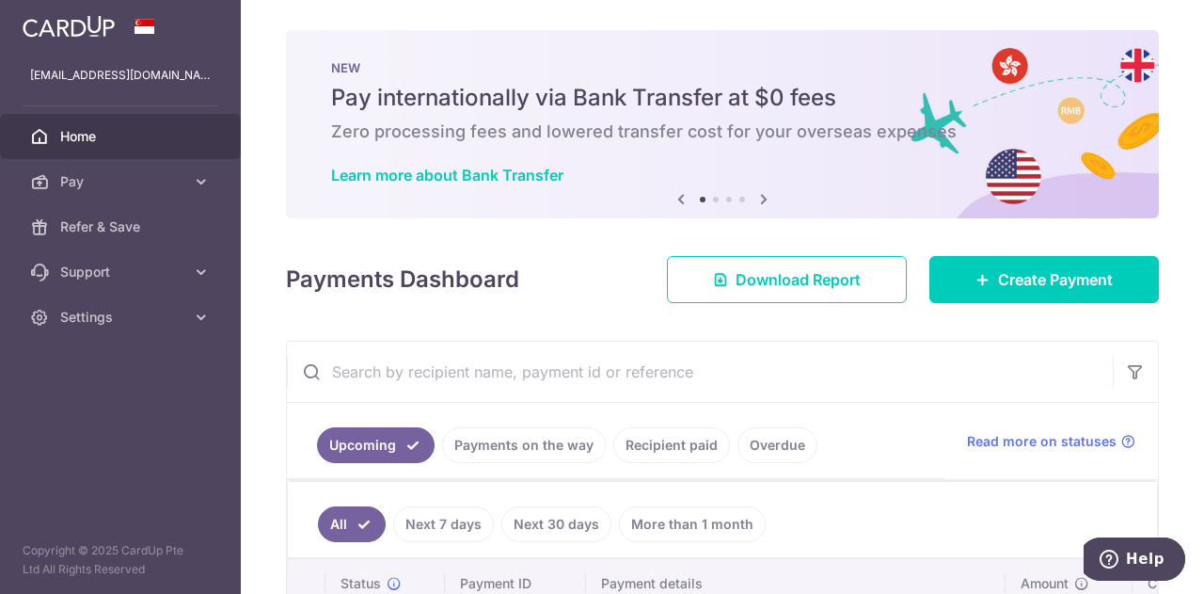
click at [668, 443] on link "Recipient paid" at bounding box center [672, 445] width 117 height 36
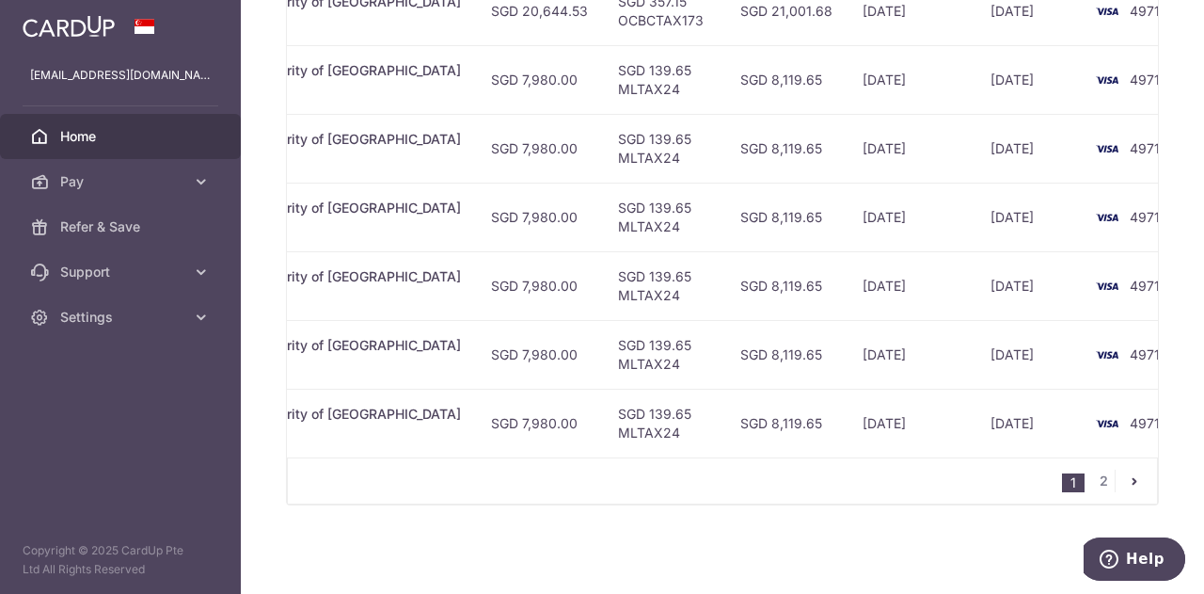
scroll to position [241, 0]
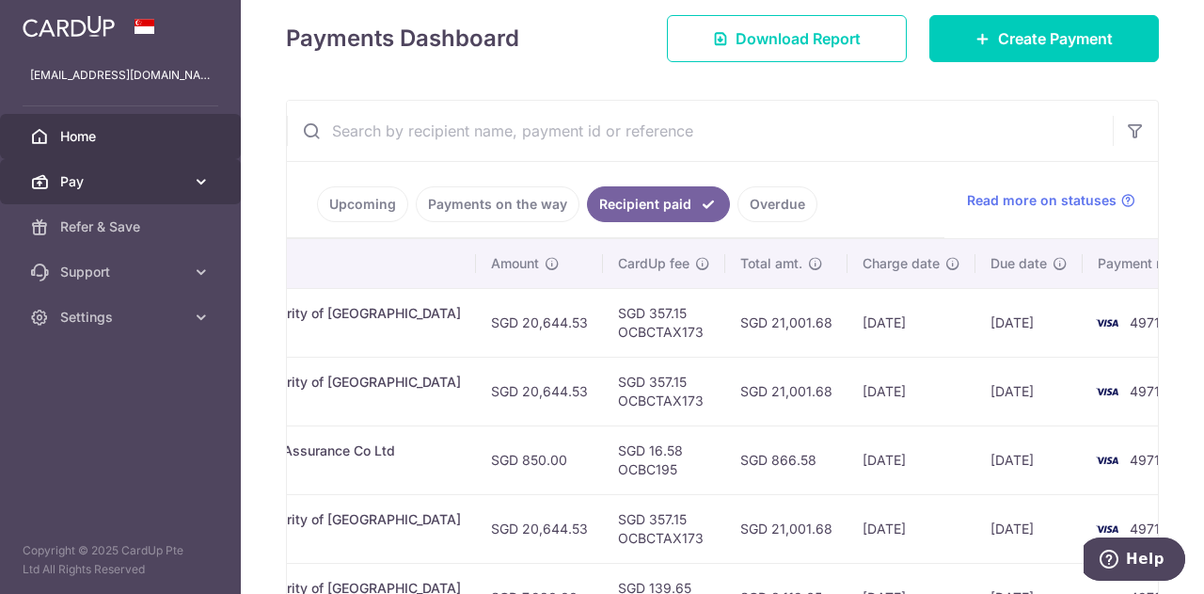
click at [136, 191] on link "Pay" at bounding box center [120, 181] width 241 height 45
